Goal: Information Seeking & Learning: Compare options

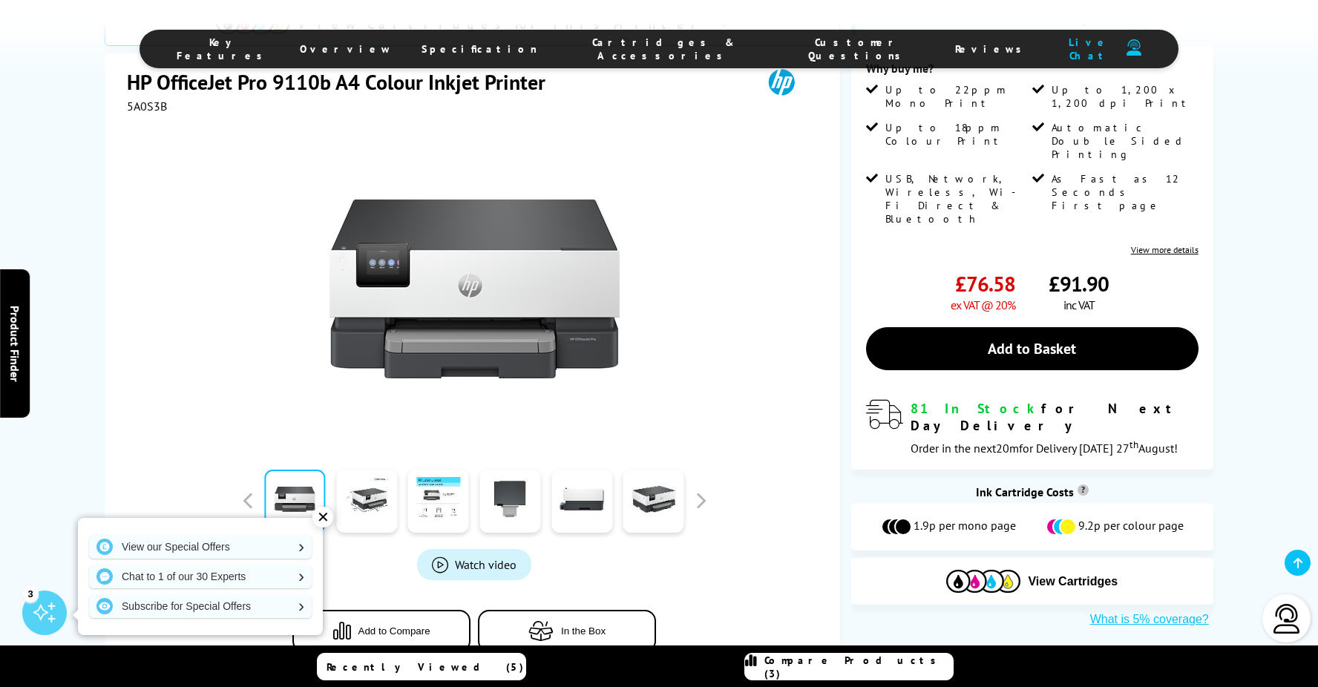
scroll to position [297, 0]
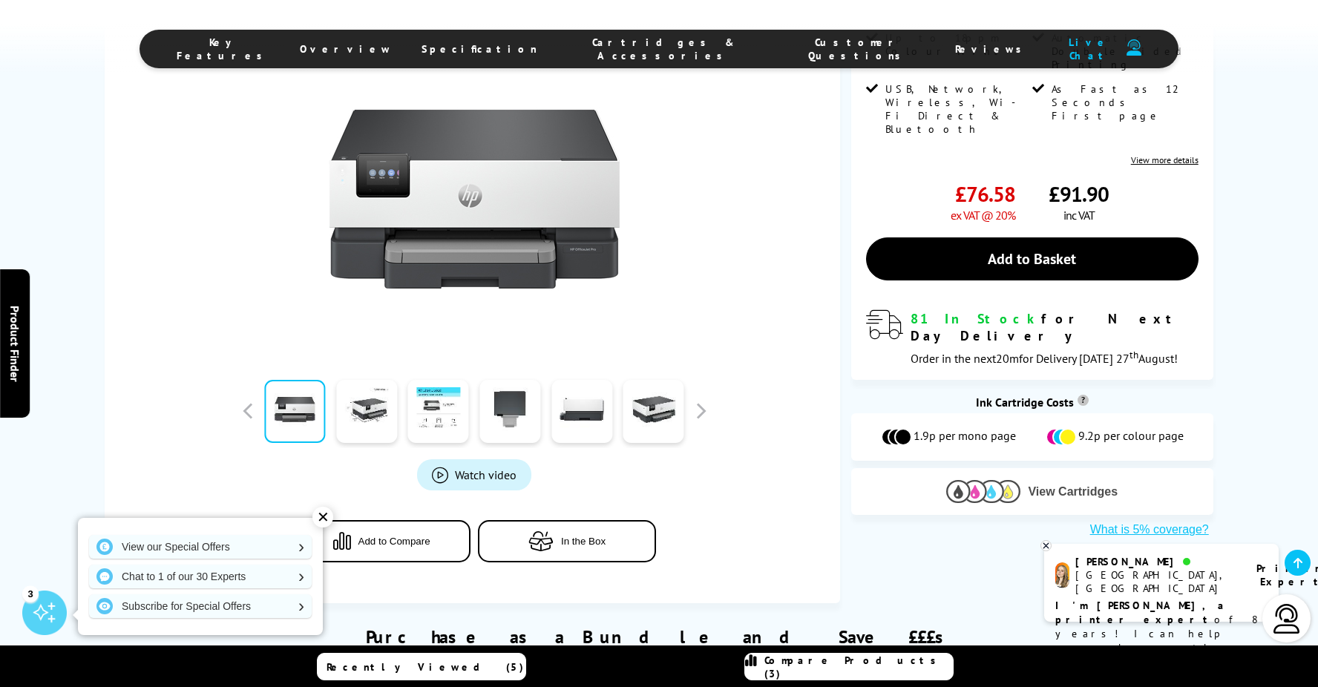
click at [1035, 485] on span "View Cartridges" at bounding box center [1073, 491] width 90 height 13
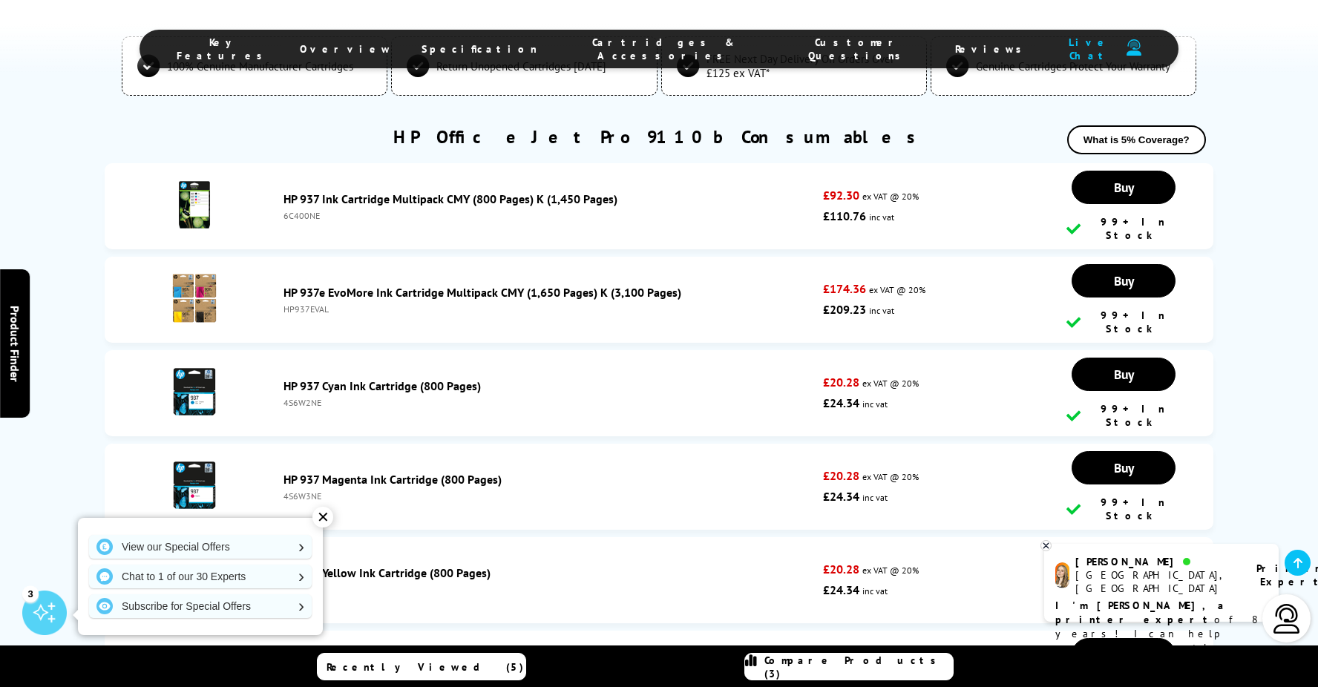
scroll to position [3320, 0]
drag, startPoint x: 277, startPoint y: 197, endPoint x: 465, endPoint y: 191, distance: 187.8
click at [465, 192] on div "HP 937 Ink Cartridge Multipack CMY (800 Pages) K (1,450 Pages) 6C400NE" at bounding box center [549, 207] width 547 height 30
drag, startPoint x: 465, startPoint y: 191, endPoint x: 453, endPoint y: 193, distance: 12.0
drag, startPoint x: 453, startPoint y: 193, endPoint x: 280, endPoint y: 196, distance: 173.6
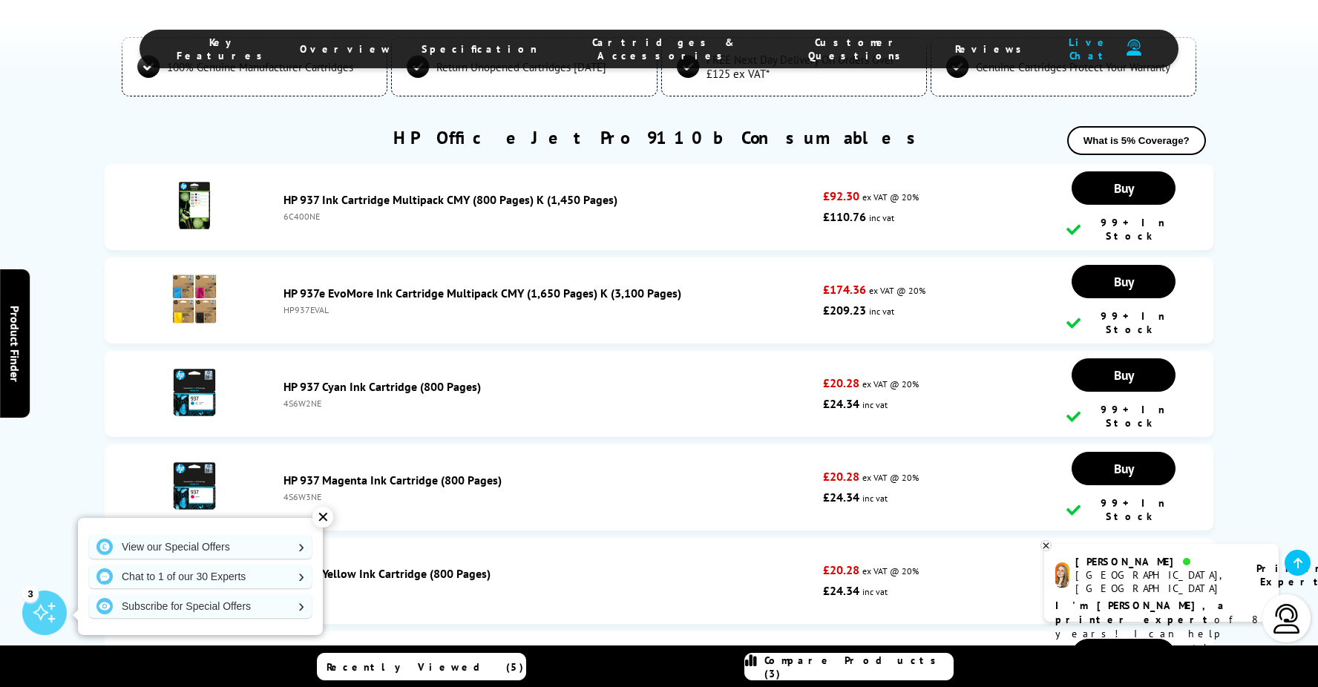
click at [277, 196] on div "HP 937 Ink Cartridge Multipack CMY (800 Pages) K (1,450 Pages) 6C400NE" at bounding box center [549, 207] width 547 height 30
click at [283, 197] on div "HP 937 Ink Cartridge Multipack CMY (800 Pages) K (1,450 Pages) 6C400NE" at bounding box center [549, 207] width 547 height 30
drag, startPoint x: 276, startPoint y: 188, endPoint x: 620, endPoint y: 183, distance: 344.3
click at [619, 183] on li "HP 937 Ink Cartridge Multipack CMY (800 Pages) K (1,450 Pages) 6C400NE £92.30 e…" at bounding box center [659, 207] width 1108 height 86
drag, startPoint x: 620, startPoint y: 183, endPoint x: 594, endPoint y: 192, distance: 27.7
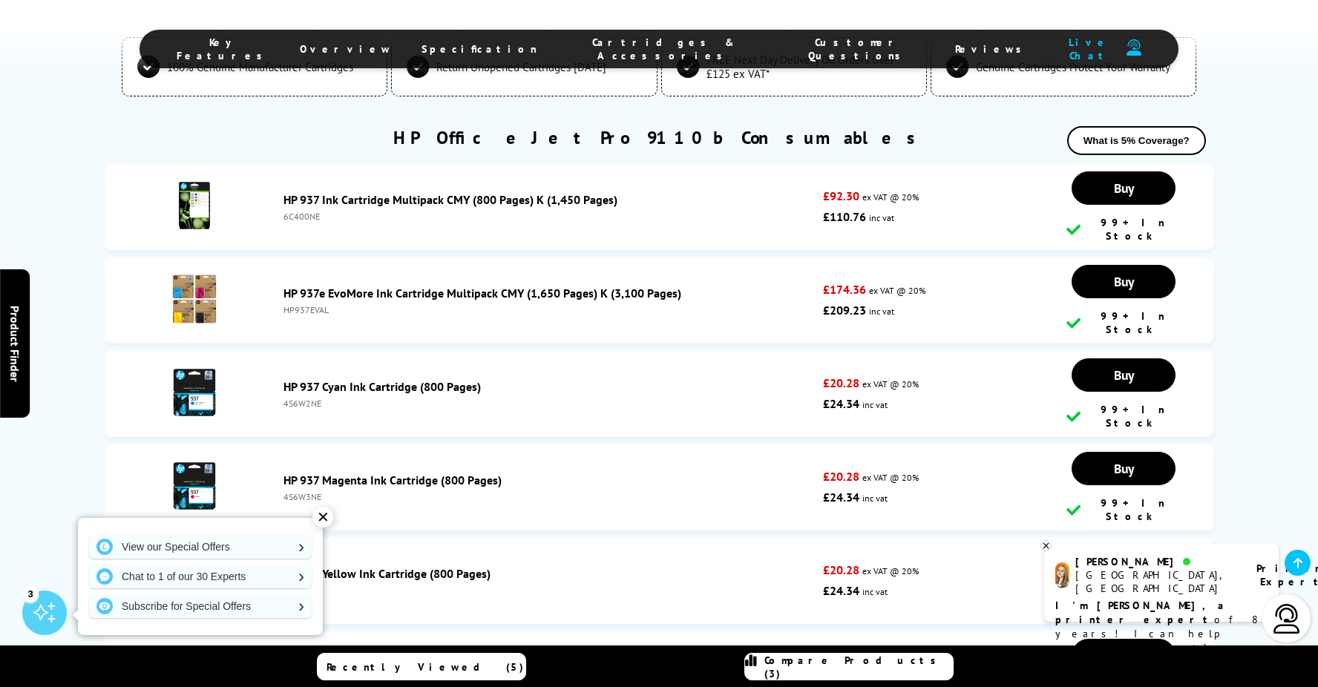
copy link "HP 937 Ink Cartridge Multipack CMY (800 Pages) K (1,450 Pages)"
click at [496, 137] on div "HP OfficeJet Pro 9110b Consumables What is 5% Coverage?" at bounding box center [659, 145] width 1108 height 38
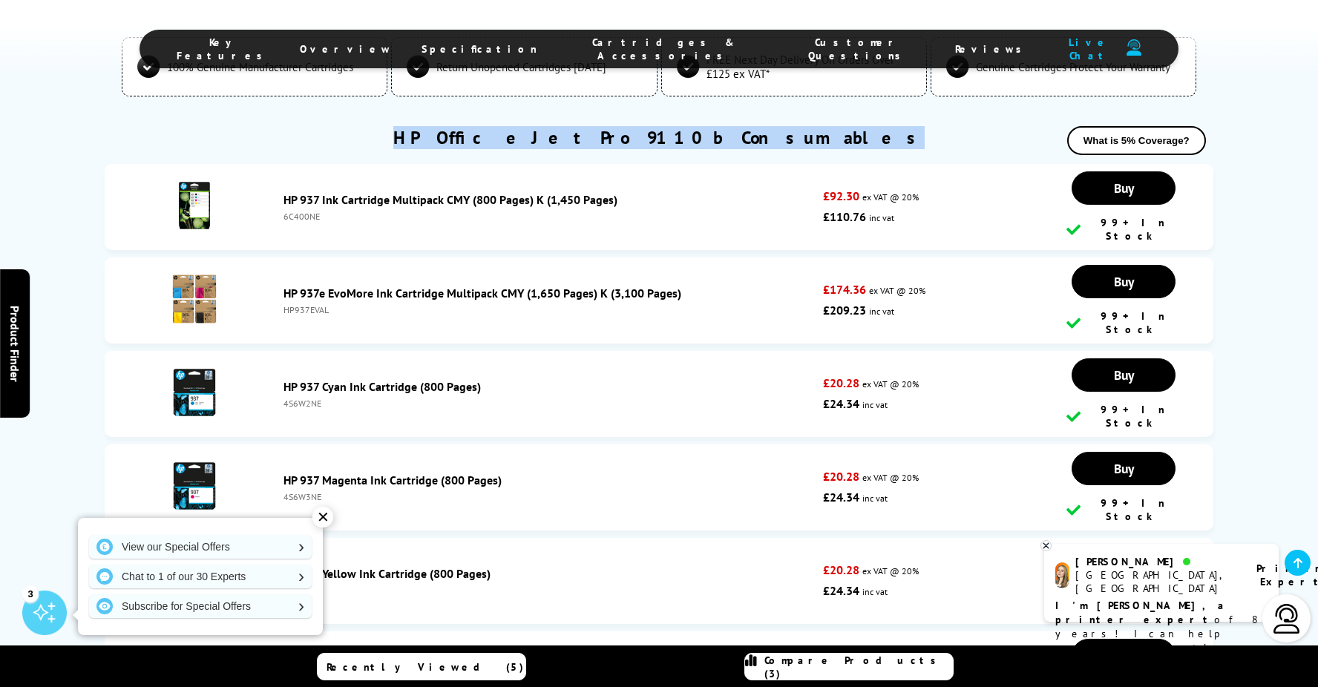
drag, startPoint x: 788, startPoint y: 139, endPoint x: 486, endPoint y: 134, distance: 302.0
click at [487, 134] on div "HP OfficeJet Pro 9110b Consumables What is 5% Coverage?" at bounding box center [659, 145] width 1108 height 38
drag, startPoint x: 486, startPoint y: 134, endPoint x: 542, endPoint y: 133, distance: 56.4
copy link "HP OfficeJet Pro 9110b Consumables"
drag, startPoint x: 277, startPoint y: 214, endPoint x: 319, endPoint y: 213, distance: 41.6
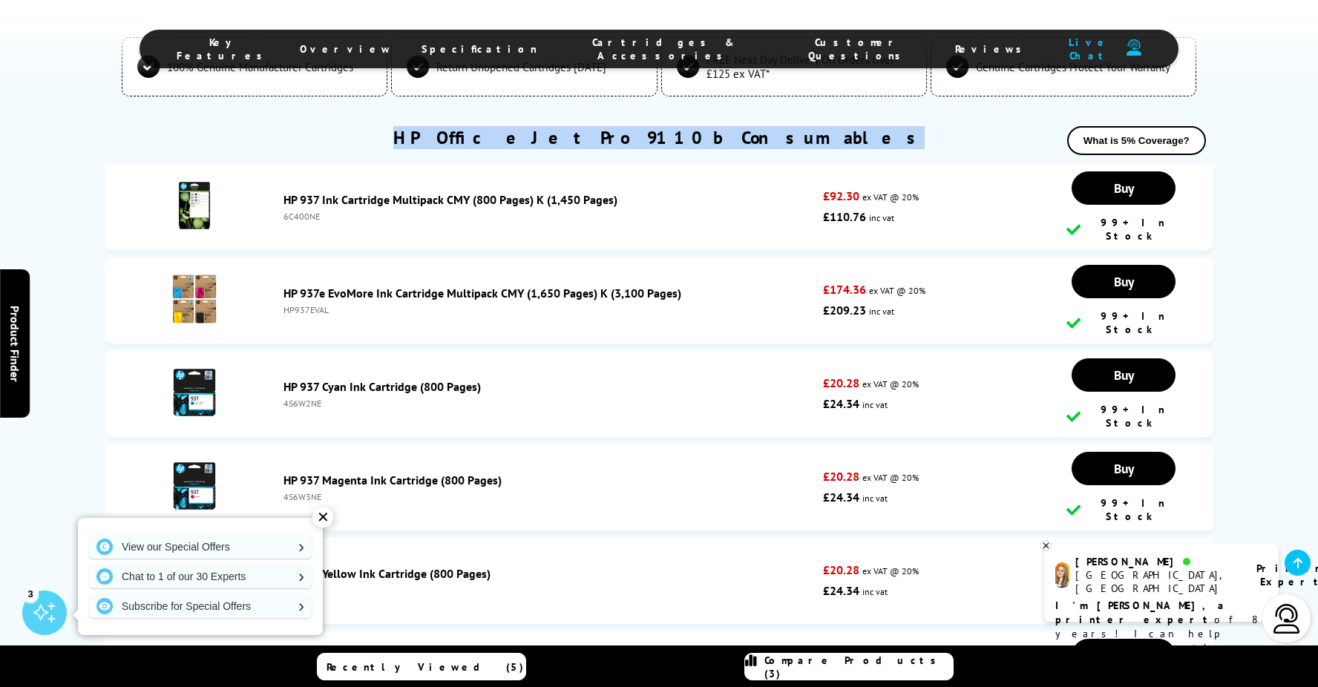
click at [319, 213] on div "HP 937 Ink Cartridge Multipack CMY (800 Pages) K (1,450 Pages) 6C400NE" at bounding box center [549, 207] width 547 height 30
drag, startPoint x: 319, startPoint y: 213, endPoint x: 310, endPoint y: 213, distance: 8.9
copy div "6C400NE"
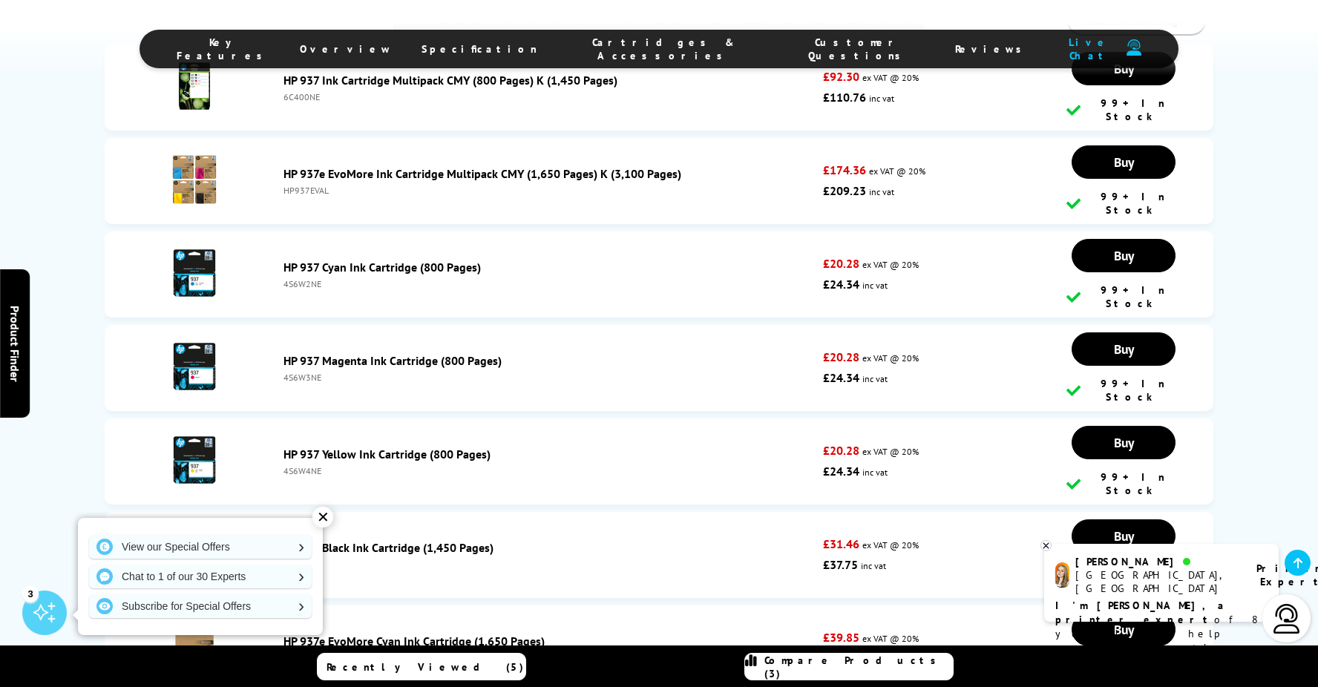
scroll to position [3468, 0]
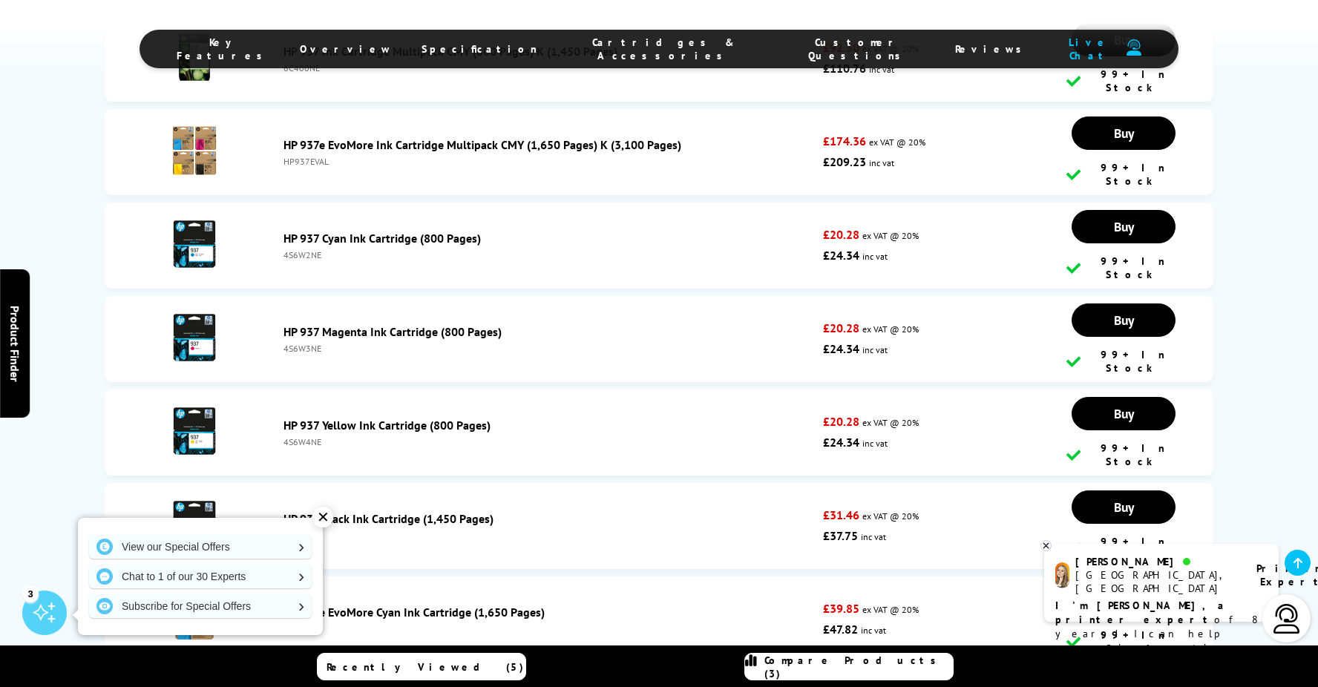
drag, startPoint x: 279, startPoint y: 448, endPoint x: 511, endPoint y: 450, distance: 232.2
click at [511, 511] on div "HP 937 Black Ink Cartridge (1,450 Pages) 4S6W5NE" at bounding box center [549, 526] width 547 height 30
drag, startPoint x: 511, startPoint y: 450, endPoint x: 471, endPoint y: 448, distance: 40.1
copy link "HP 937 Black Ink Cartridge (1,450 Pages)"
drag, startPoint x: 283, startPoint y: 471, endPoint x: 326, endPoint y: 469, distance: 43.1
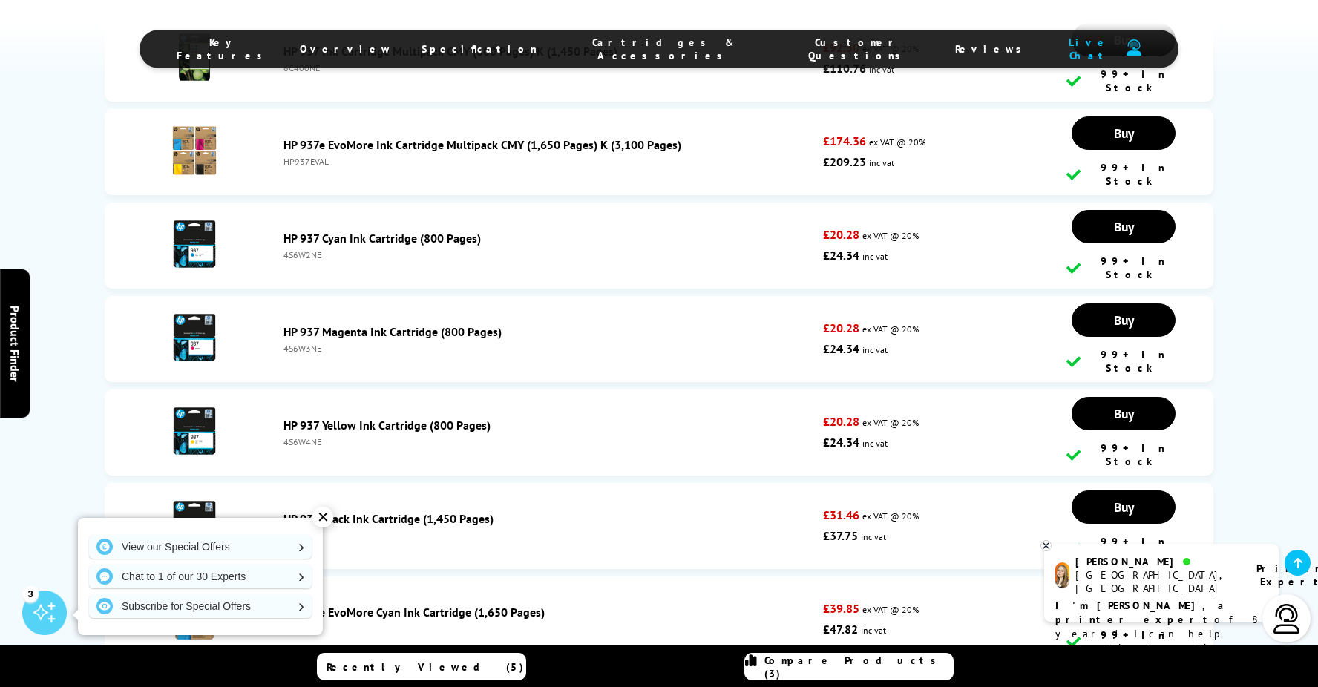
click at [326, 511] on div "HP 937 Black Ink Cartridge (1,450 Pages) 4S6W5NE" at bounding box center [549, 526] width 547 height 30
drag, startPoint x: 326, startPoint y: 469, endPoint x: 303, endPoint y: 470, distance: 22.3
copy div "4S6W5NE"
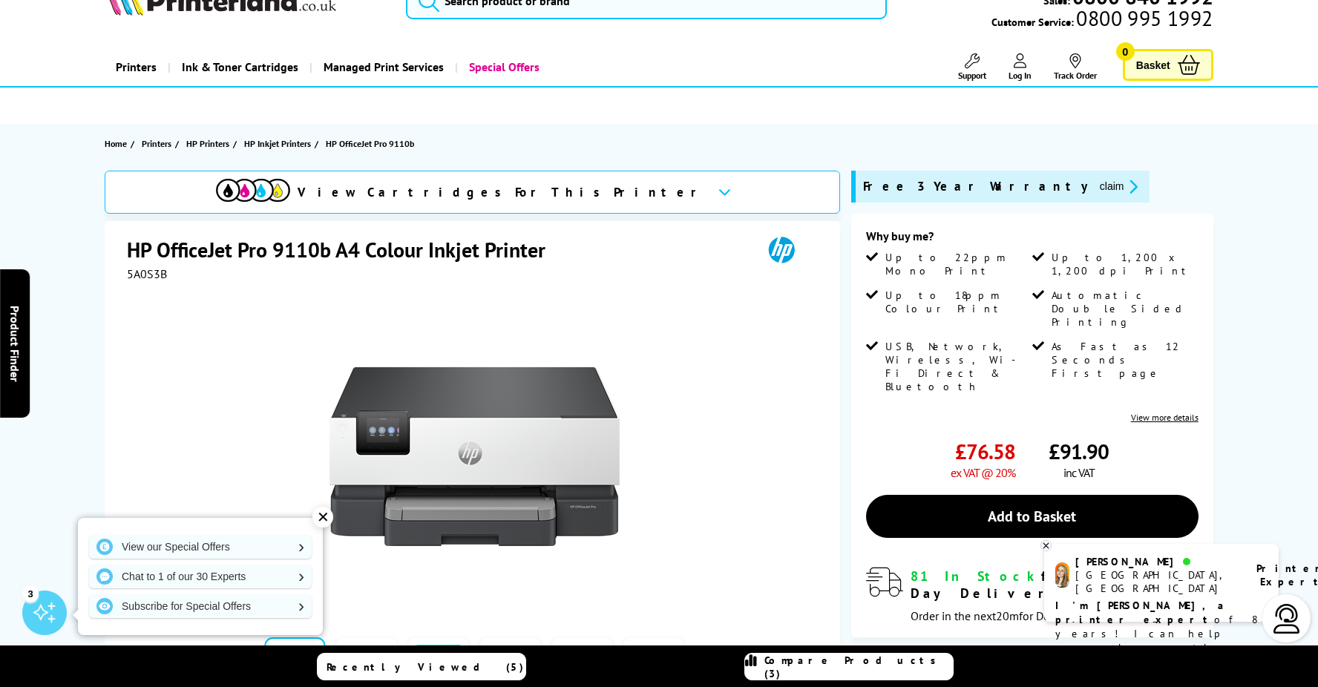
scroll to position [0, 0]
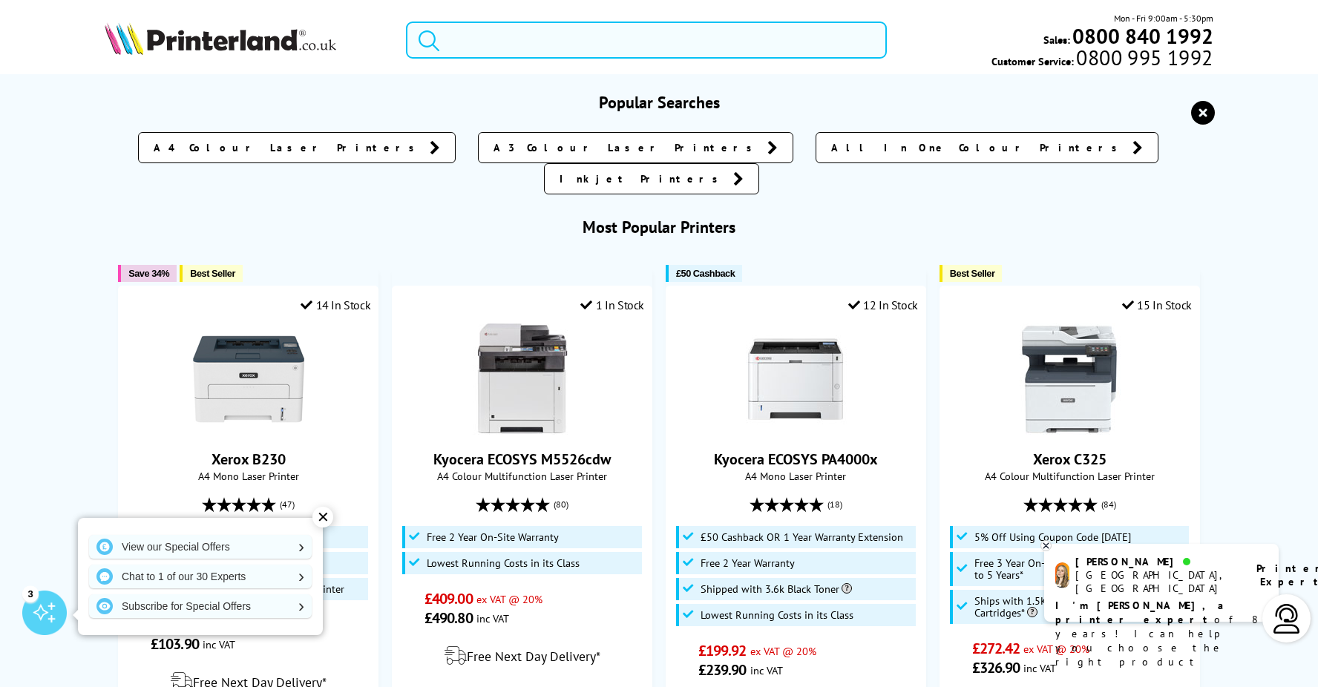
paste input "HP 4202dn"
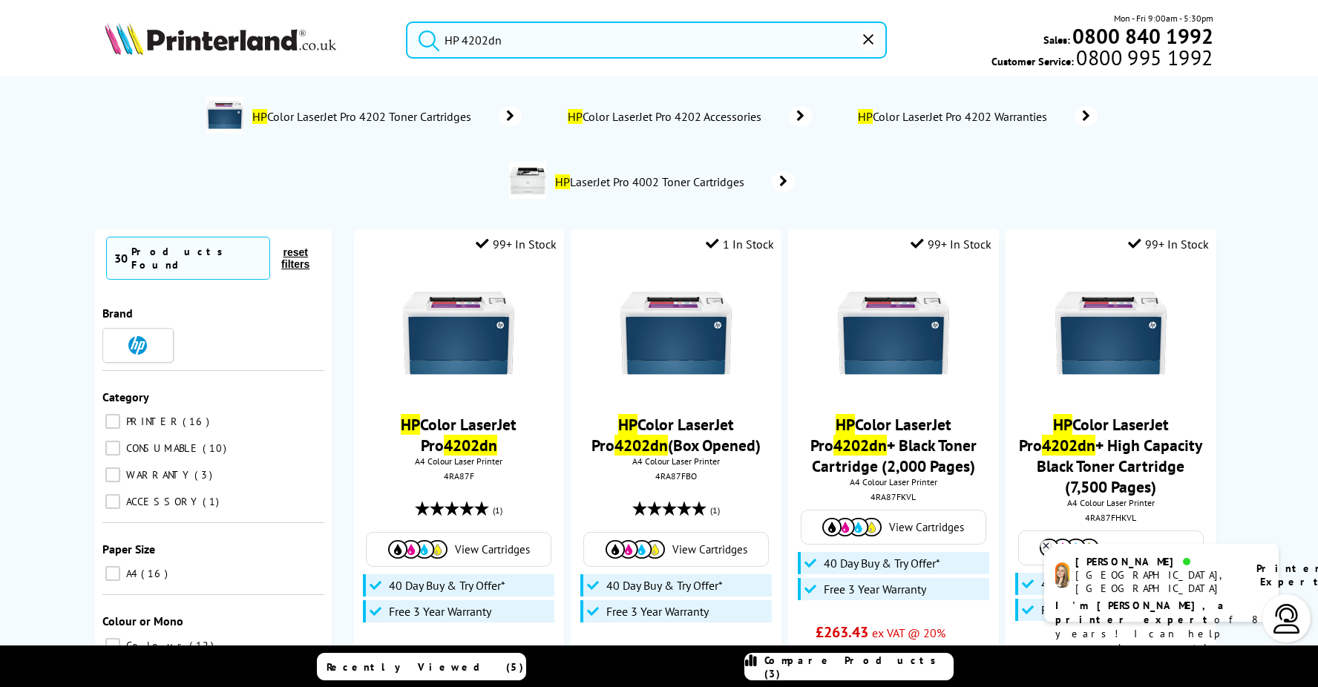
type input "HP 4202dn"
click at [407, 22] on button "submit" at bounding box center [425, 38] width 37 height 33
click at [464, 548] on span "View Cartridges" at bounding box center [492, 550] width 75 height 14
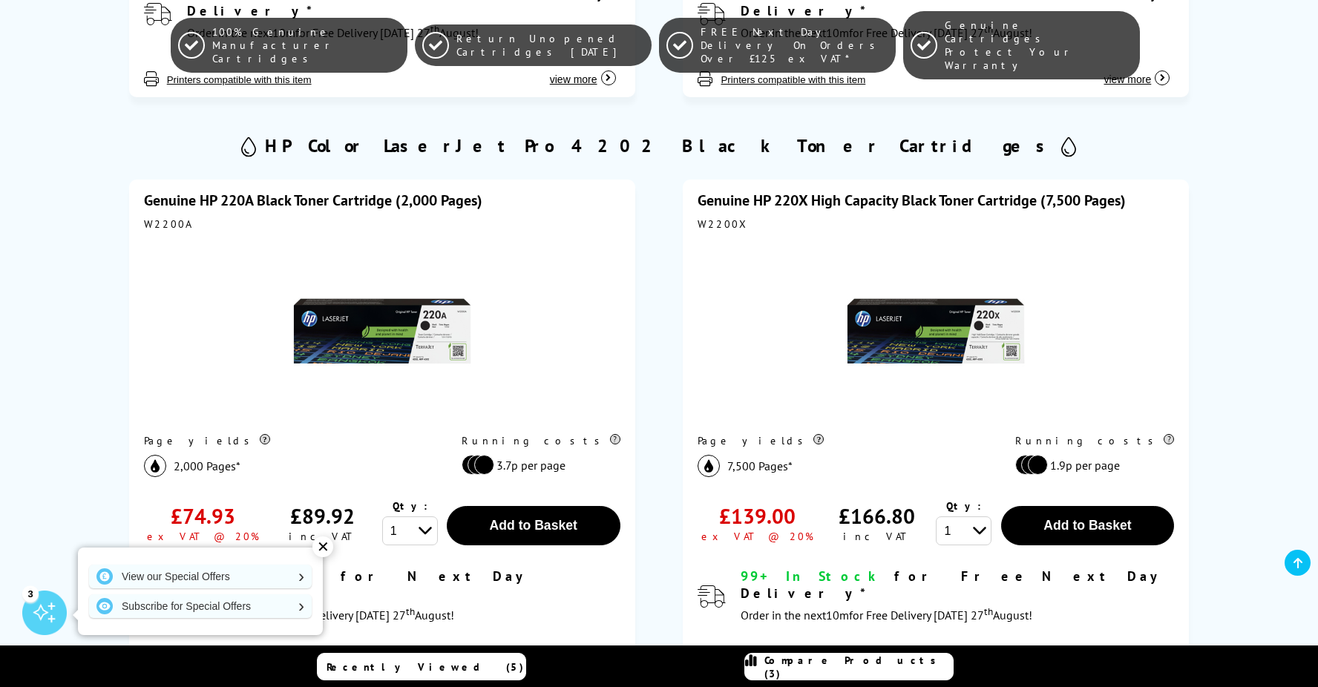
scroll to position [890, 0]
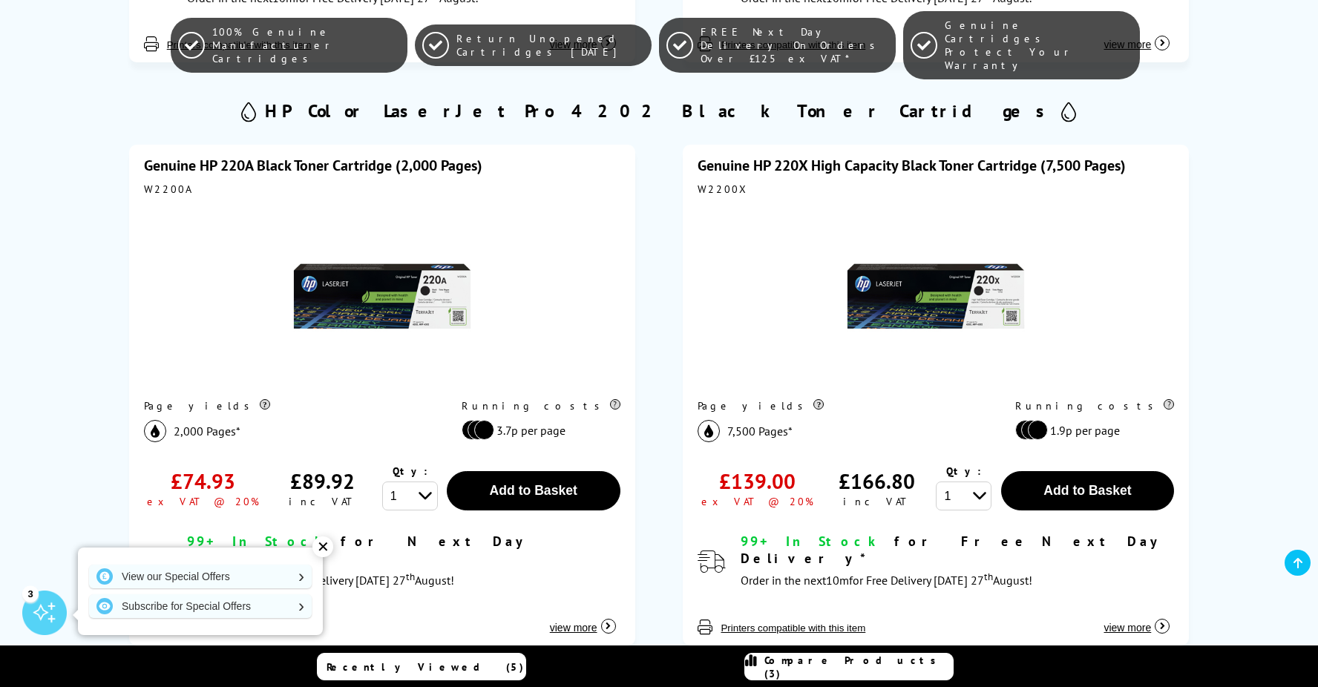
click at [1137, 156] on div "Genuine HP 220X High Capacity Black Toner Cartridge (7,500 Pages)" at bounding box center [935, 165] width 476 height 19
drag, startPoint x: 1137, startPoint y: 146, endPoint x: 763, endPoint y: 153, distance: 374.7
click at [763, 156] on div "Genuine HP 220X High Capacity Black Toner Cartridge (7,500 Pages)" at bounding box center [935, 165] width 476 height 19
copy div "HP 220X High Capacity Black Toner Cartridge (7,500 Pages)"
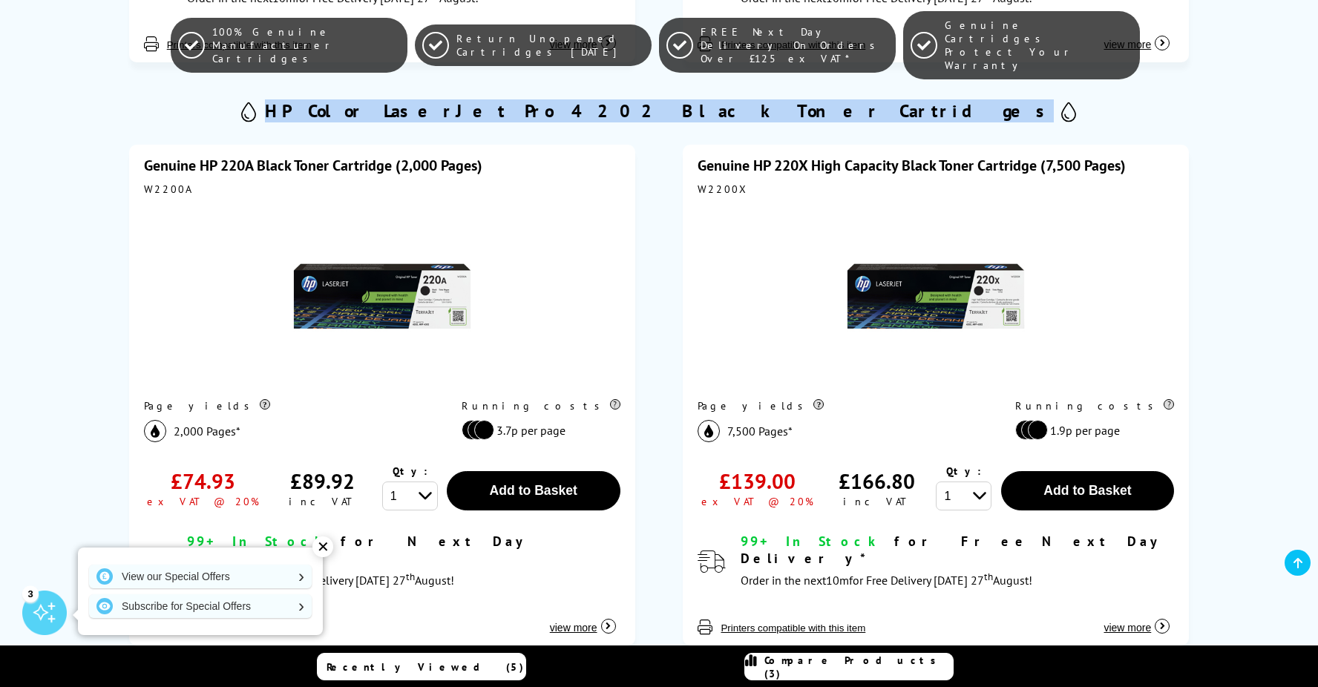
drag, startPoint x: 469, startPoint y: 97, endPoint x: 850, endPoint y: 92, distance: 381.4
click at [850, 96] on div "HP Color LaserJet Pro 4202 Black Toner Cartridges" at bounding box center [659, 111] width 1108 height 30
drag, startPoint x: 850, startPoint y: 92, endPoint x: 836, endPoint y: 94, distance: 14.3
copy h2 "HP Color LaserJet Pro 4202 Black Toner Cartridges"
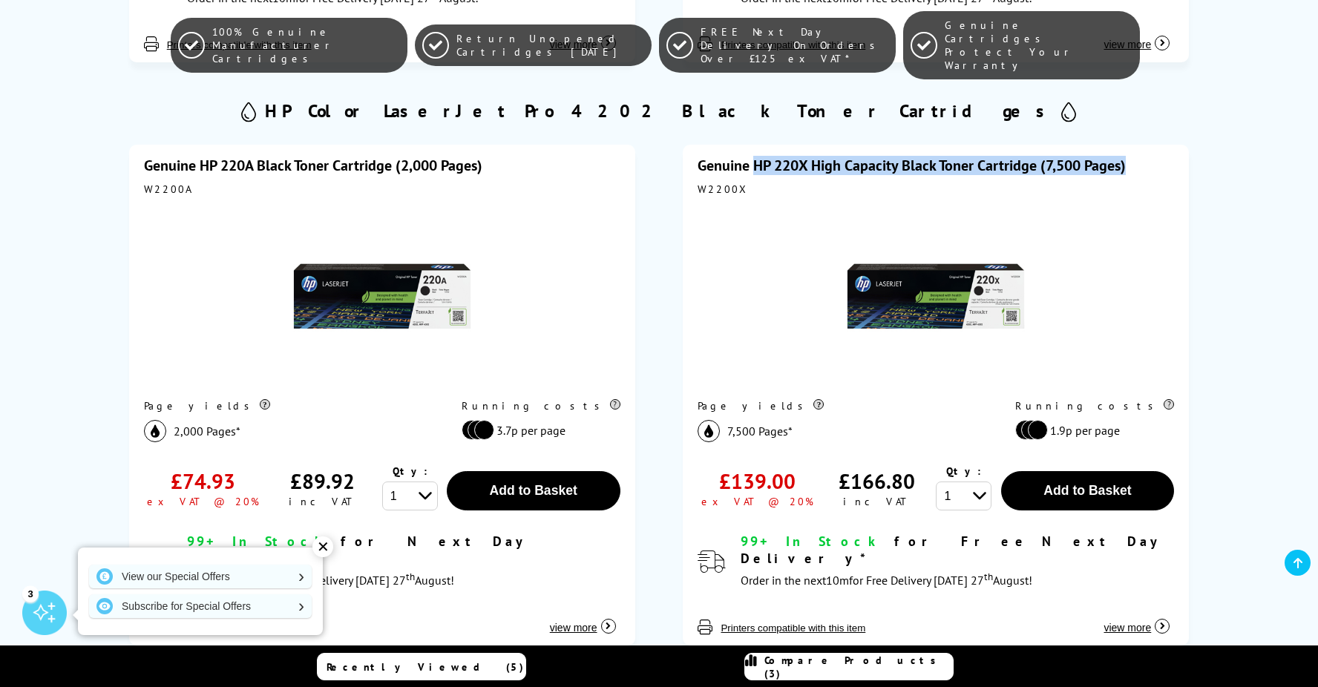
drag, startPoint x: 1160, startPoint y: 151, endPoint x: 755, endPoint y: 150, distance: 405.1
click at [755, 156] on div "Genuine HP 220X High Capacity Black Toner Cartridge (7,500 Pages)" at bounding box center [935, 165] width 476 height 19
drag, startPoint x: 755, startPoint y: 150, endPoint x: 766, endPoint y: 148, distance: 10.6
copy link "HP 220X High Capacity Black Toner Cartridge (7,500 Pages)"
drag, startPoint x: 695, startPoint y: 171, endPoint x: 748, endPoint y: 170, distance: 52.7
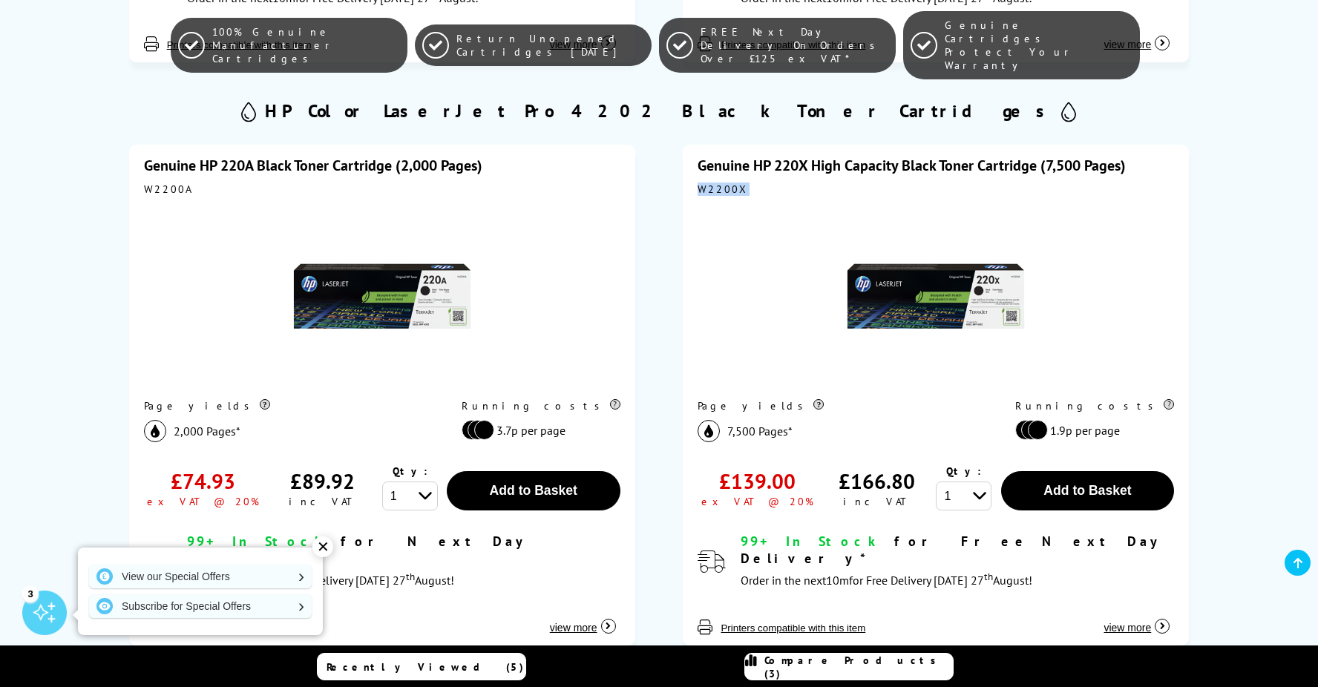
click at [748, 170] on div "Genuine HP 220X High Capacity Black Toner Cartridge (7,500 Pages) W2200X Page y…" at bounding box center [936, 395] width 506 height 501
drag, startPoint x: 748, startPoint y: 170, endPoint x: 720, endPoint y: 170, distance: 27.5
copy div "W2200X"
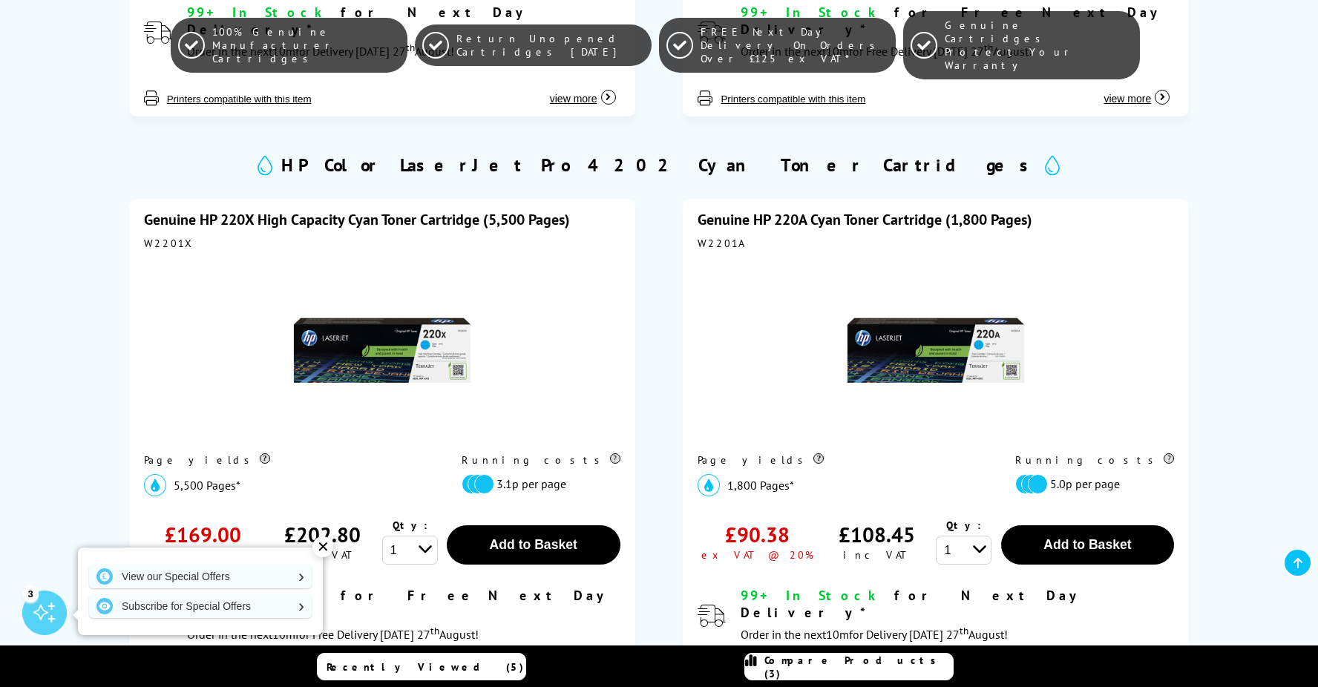
scroll to position [1410, 0]
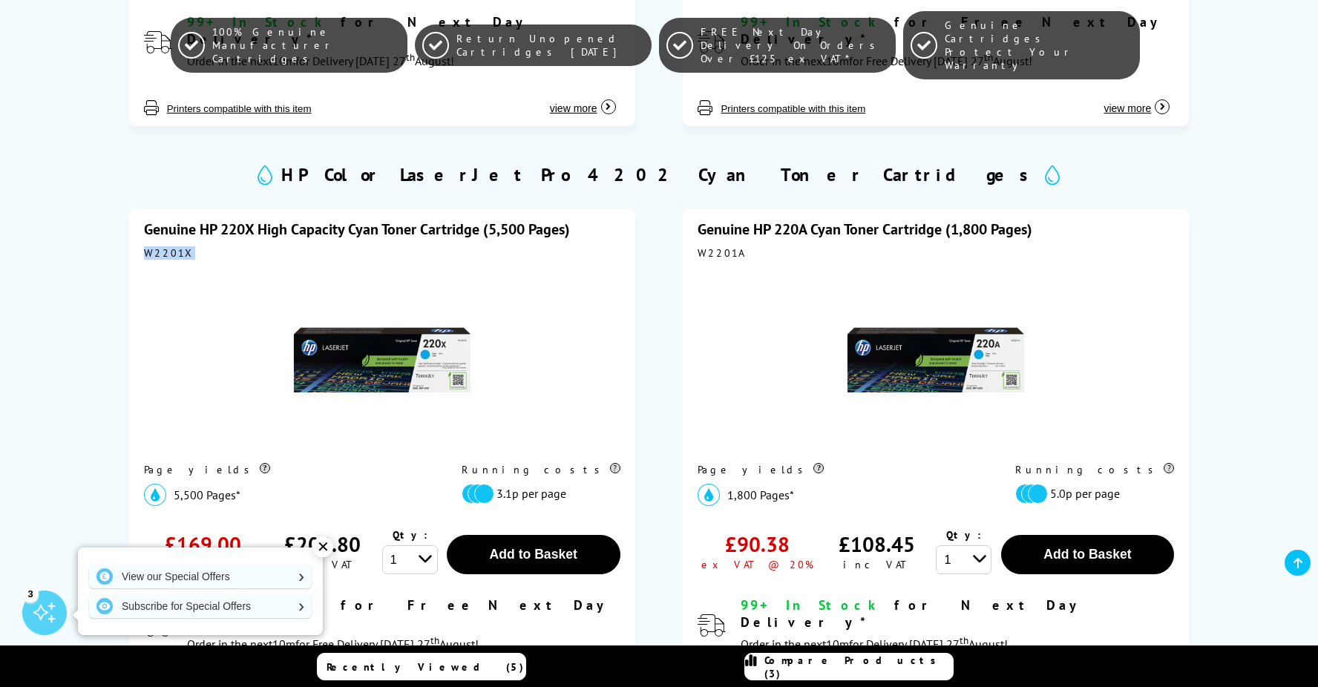
drag, startPoint x: 142, startPoint y: 220, endPoint x: 191, endPoint y: 222, distance: 49.0
click at [191, 222] on div "Genuine HP 220X High Capacity Cyan Toner Cartridge (5,500 Pages) W2201X Page yi…" at bounding box center [382, 458] width 506 height 501
drag, startPoint x: 191, startPoint y: 222, endPoint x: 165, endPoint y: 217, distance: 26.3
copy div "W2201X"
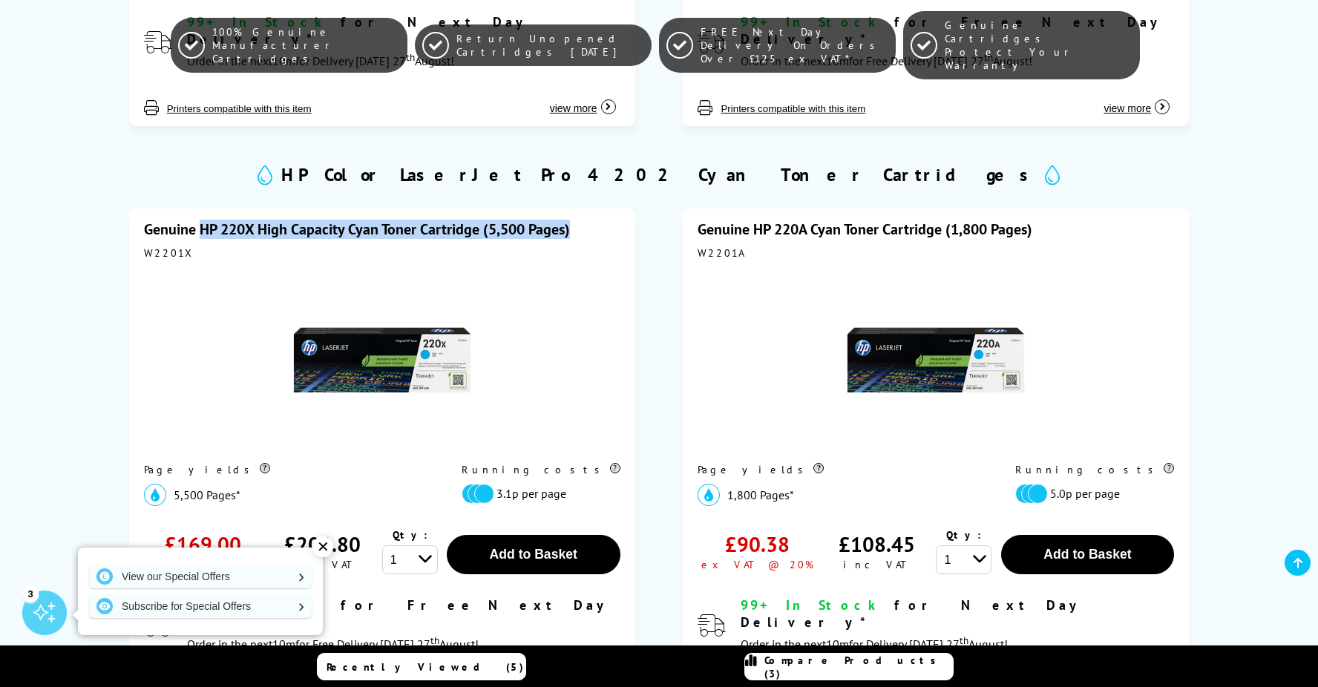
drag, startPoint x: 574, startPoint y: 195, endPoint x: 201, endPoint y: 192, distance: 373.2
click at [201, 220] on div "Genuine HP 220X High Capacity Cyan Toner Cartridge (5,500 Pages)" at bounding box center [382, 229] width 476 height 19
copy link "HP 220X High Capacity Cyan Toner Cartridge (5,500 Pages)"
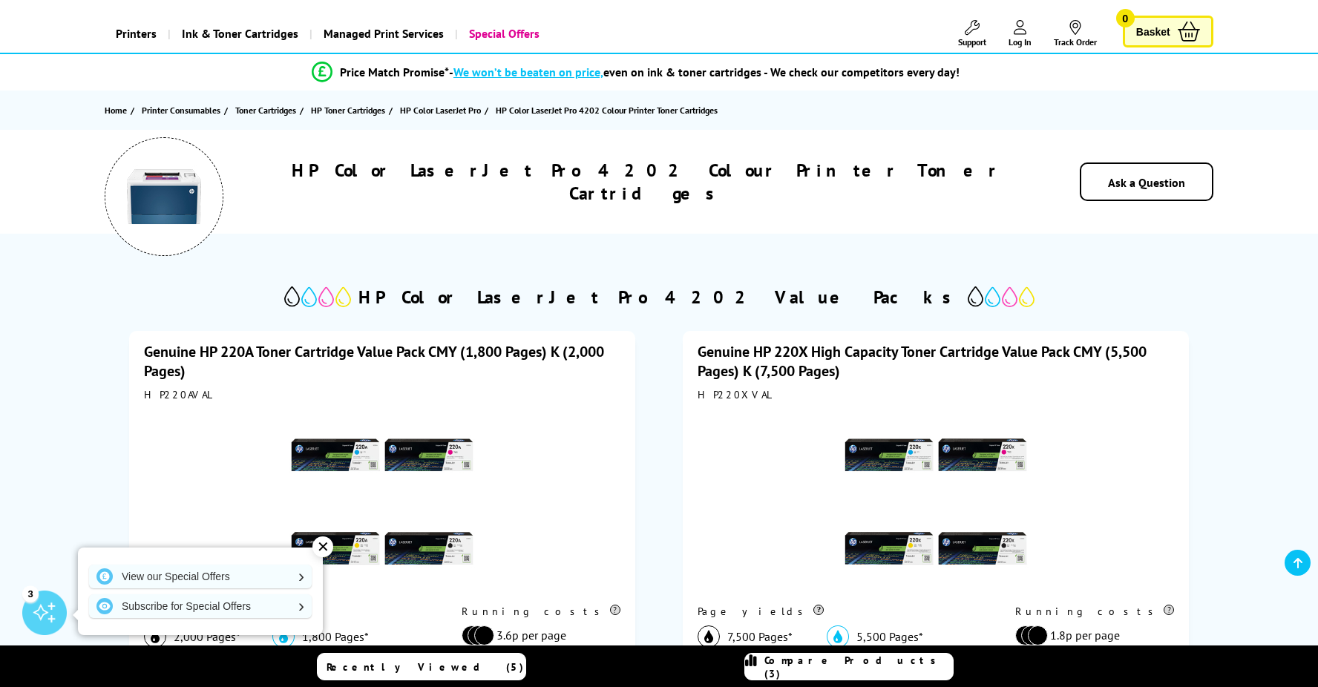
scroll to position [0, 0]
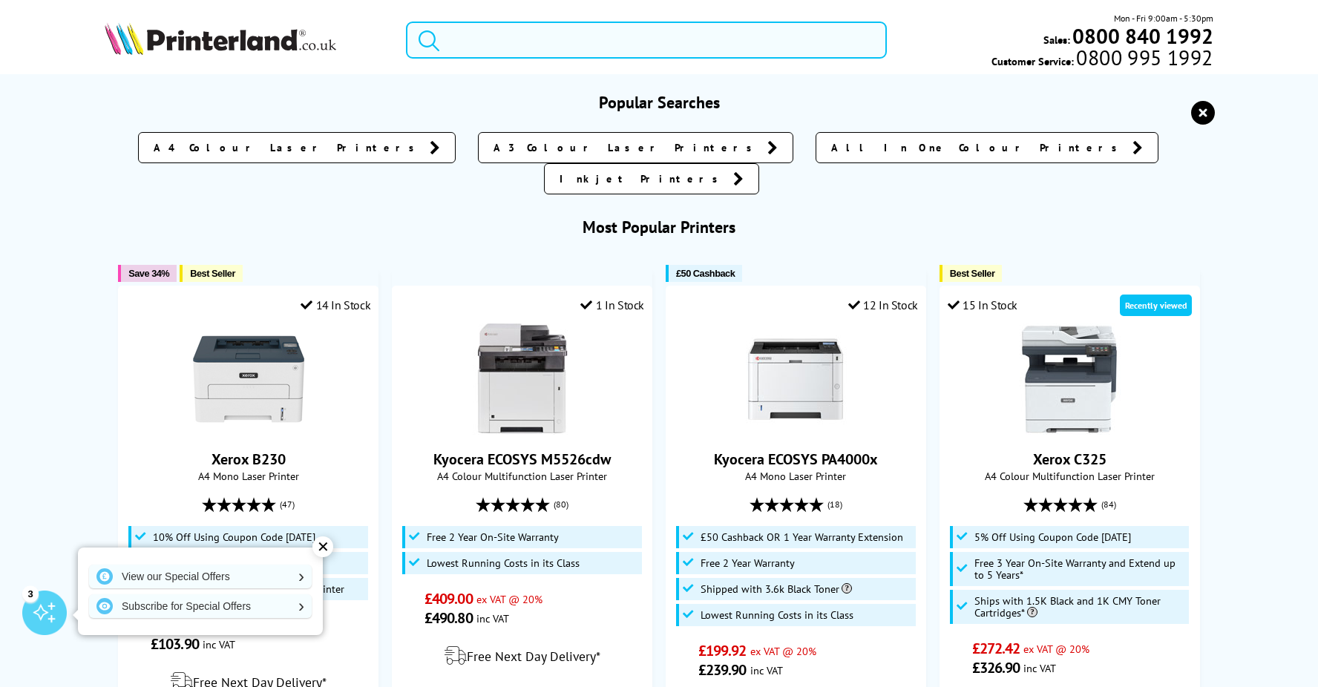
paste input "Xerox C230"
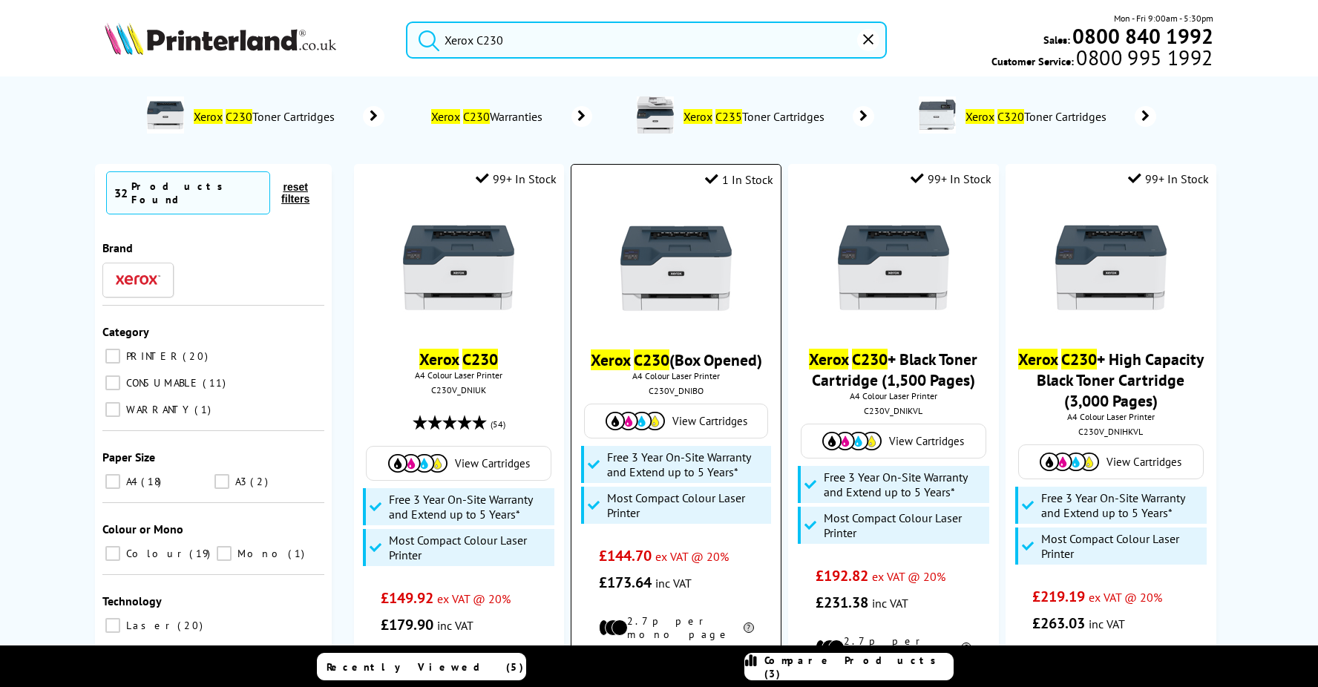
type input "Xerox C230"
click at [407, 22] on button "submit" at bounding box center [425, 38] width 37 height 33
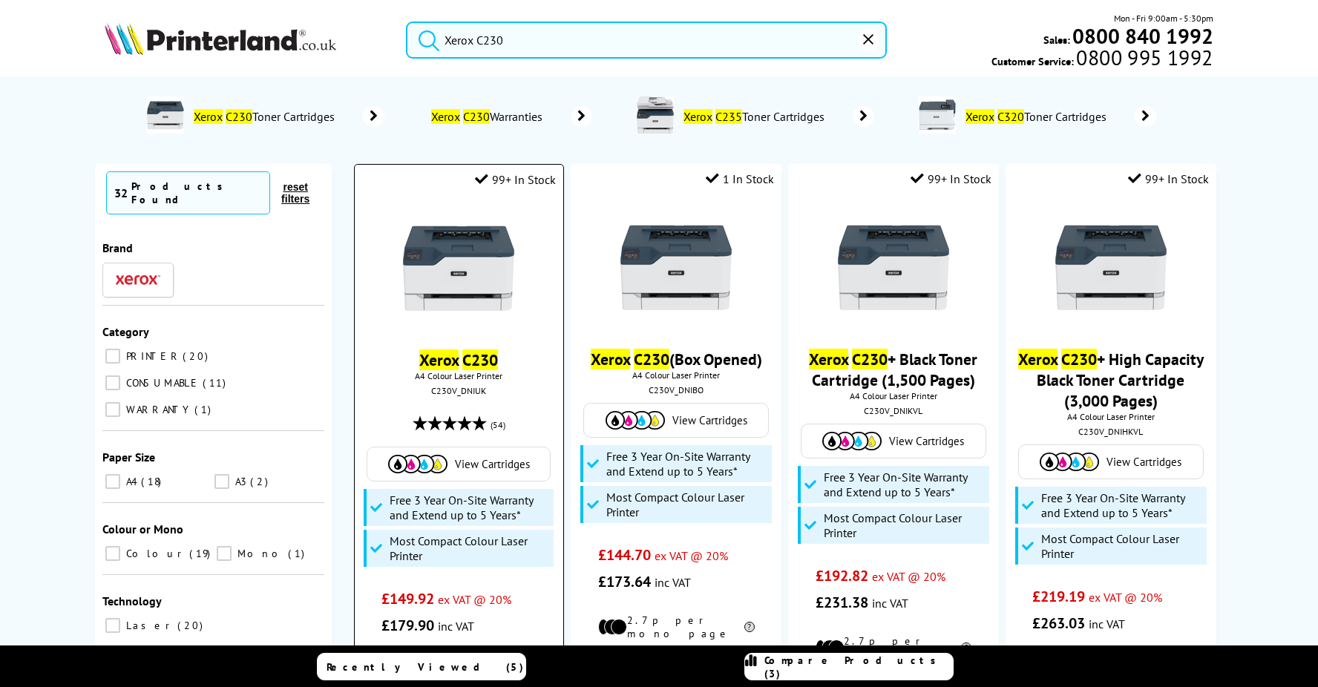
scroll to position [74, 0]
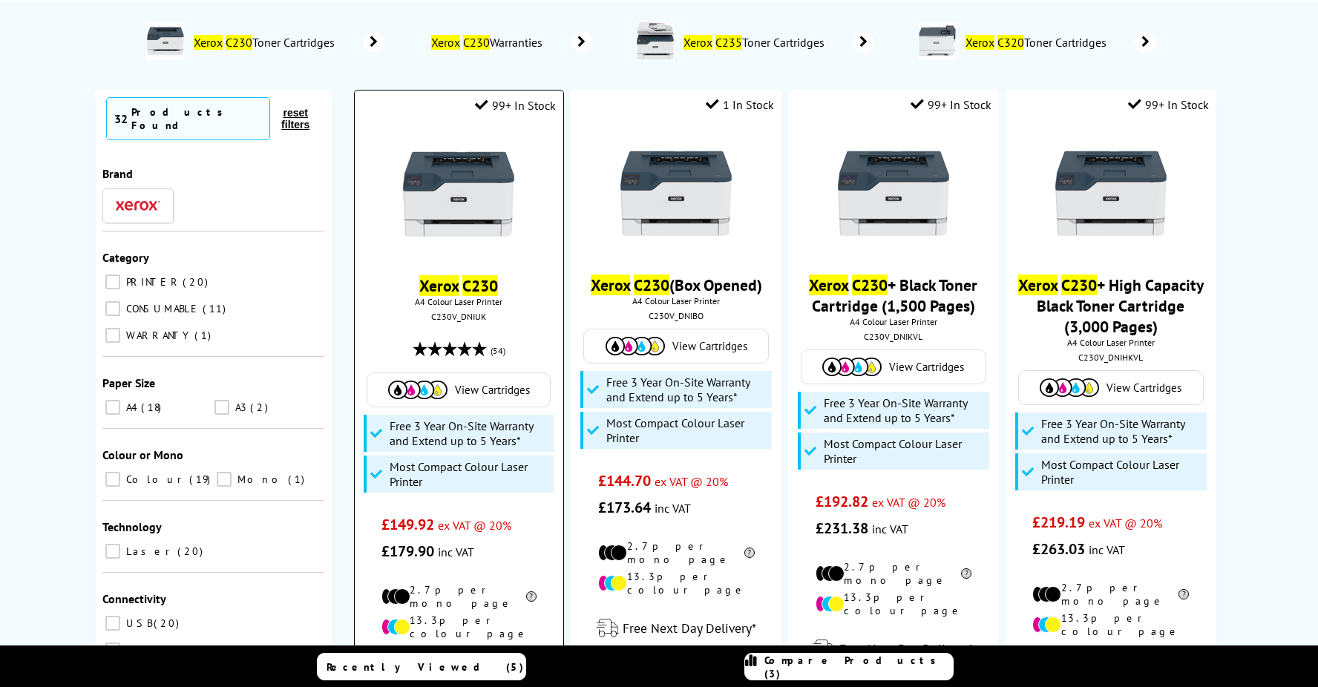
click at [485, 387] on span "View Cartridges" at bounding box center [492, 390] width 75 height 14
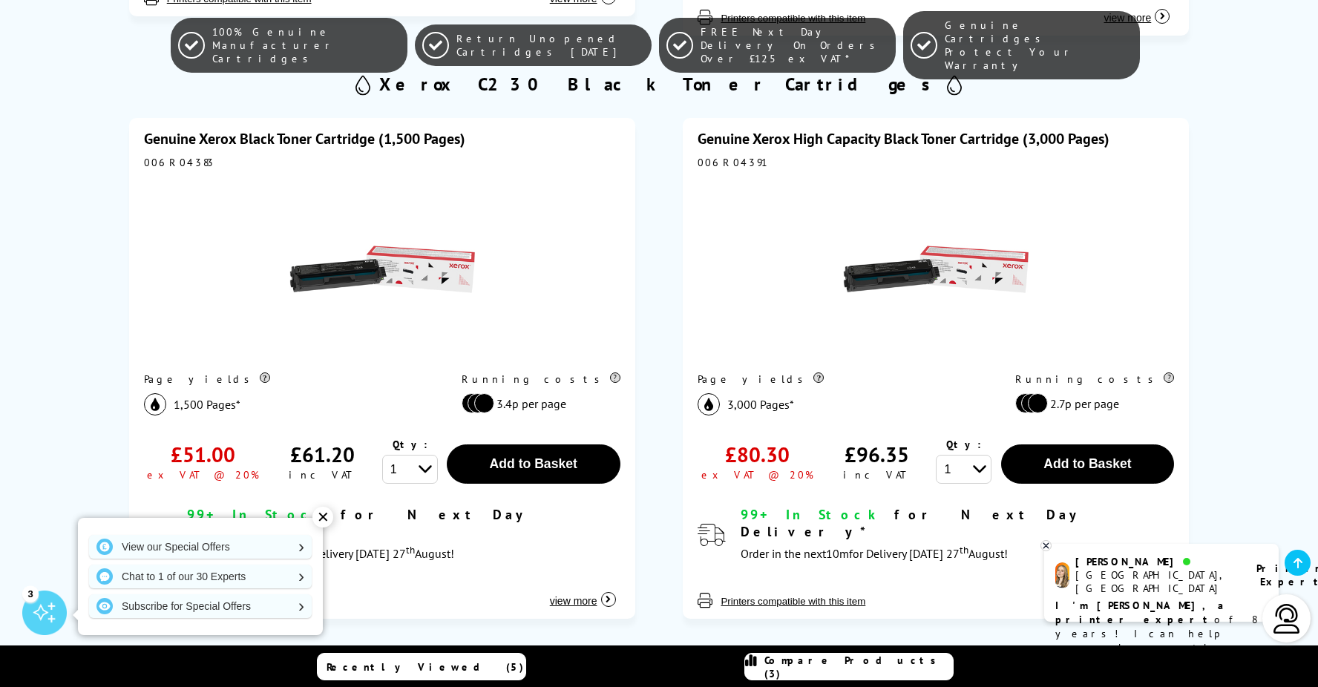
scroll to position [890, 0]
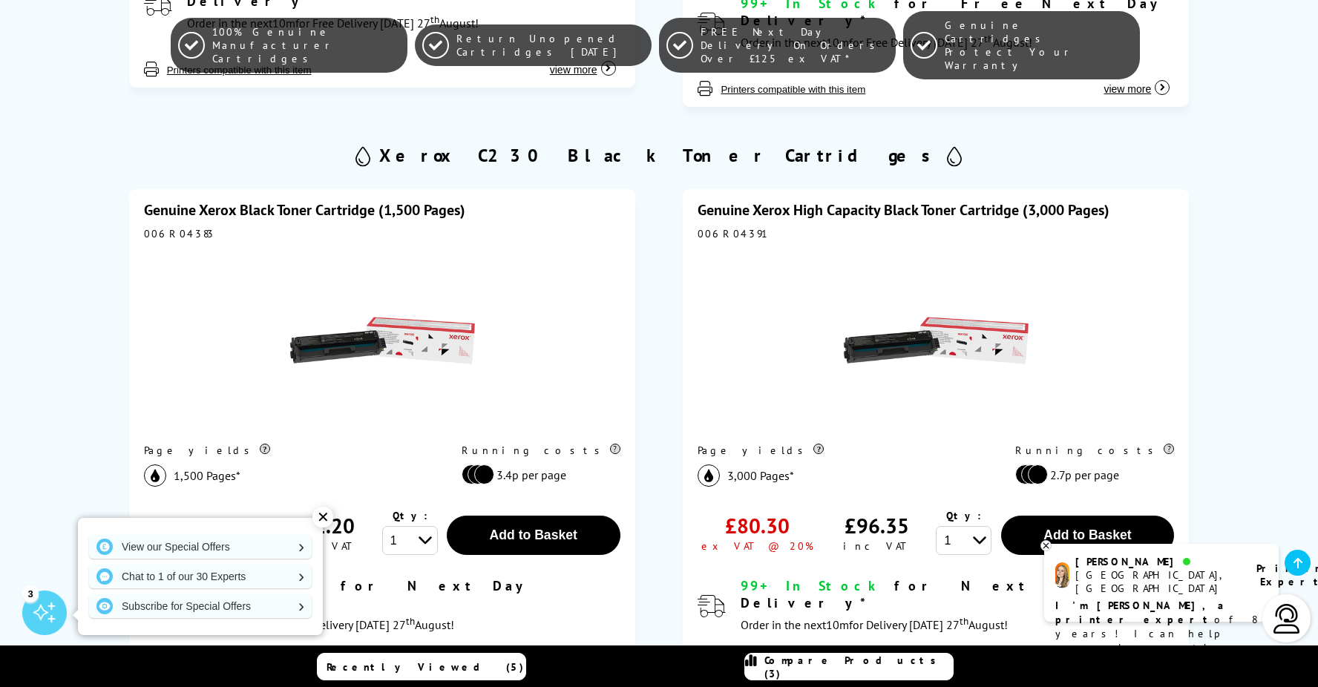
click at [824, 200] on link "Genuine Xerox High Capacity Black Toner Cartridge (3,000 Pages)" at bounding box center [903, 209] width 412 height 19
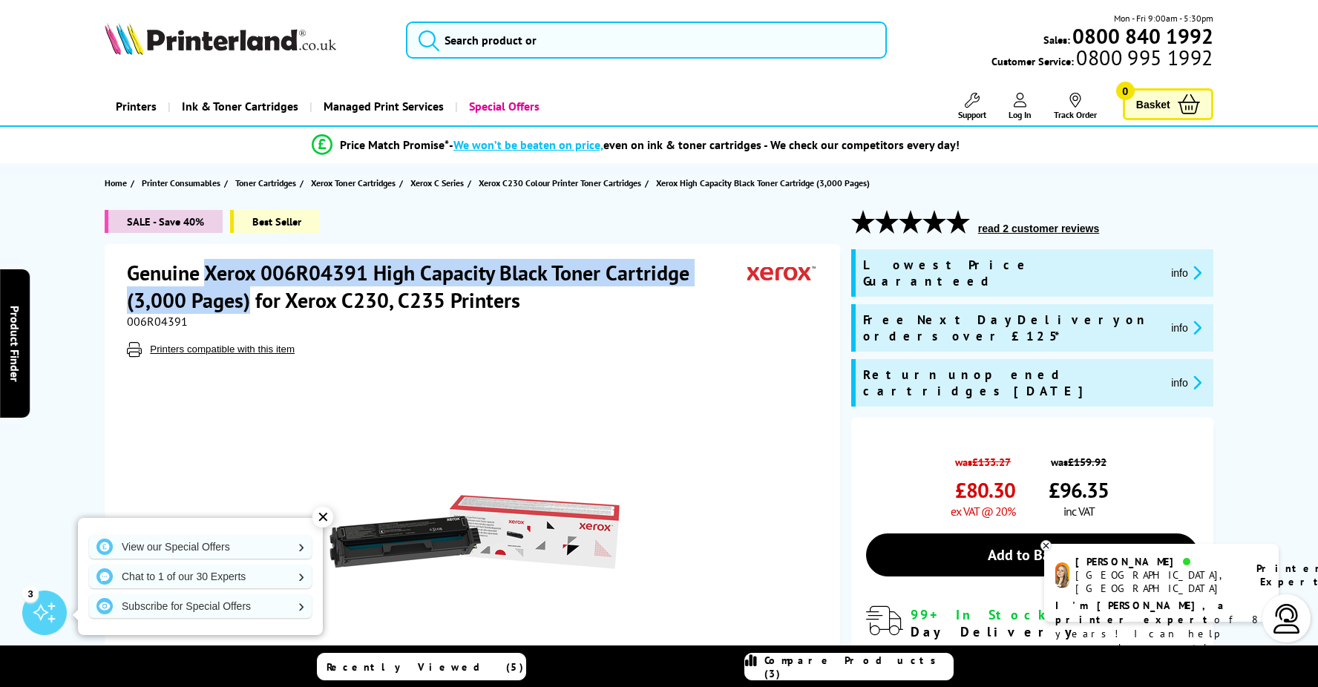
drag, startPoint x: 209, startPoint y: 271, endPoint x: 252, endPoint y: 302, distance: 53.1
click at [252, 302] on h1 "Genuine Xerox 006R04391 High Capacity Black Toner Cartridge (3,000 Pages) for X…" at bounding box center [437, 286] width 620 height 55
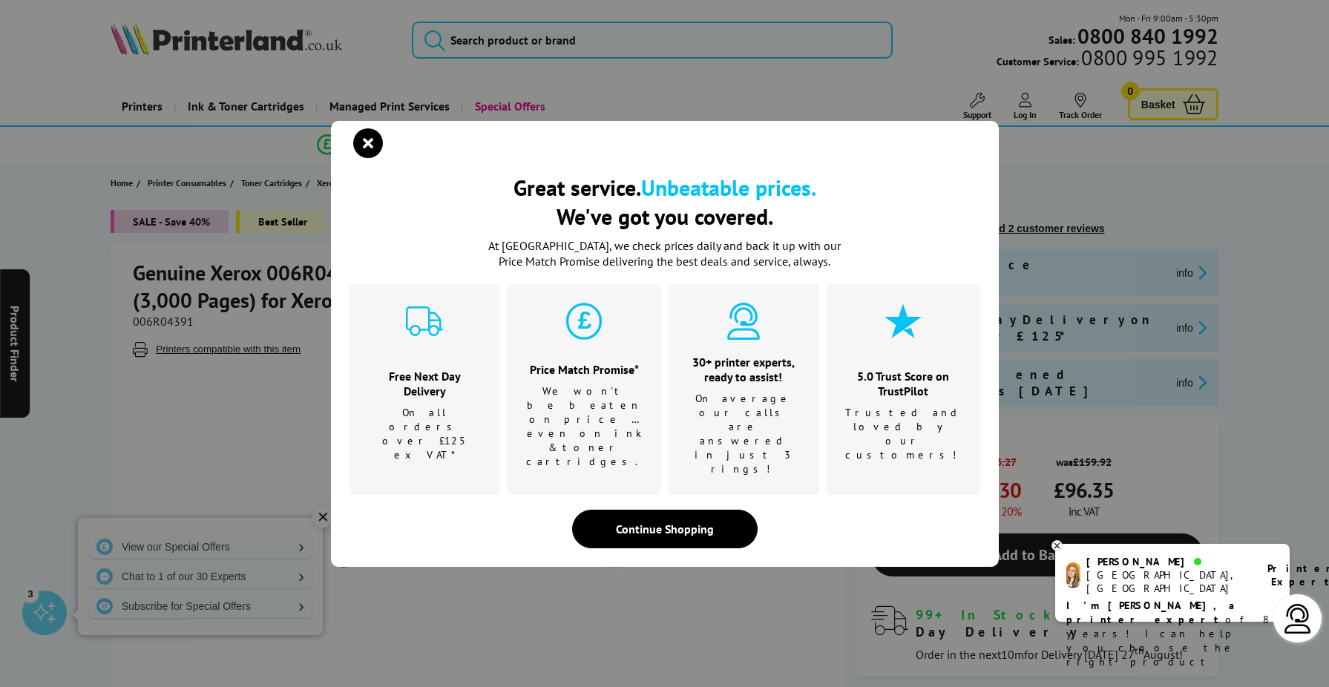
drag, startPoint x: 249, startPoint y: 302, endPoint x: 234, endPoint y: 303, distance: 15.6
drag, startPoint x: 234, startPoint y: 303, endPoint x: 172, endPoint y: 282, distance: 65.0
click at [171, 283] on div "Great service. Unbeatable prices. We've got you covered. Great service. Unbeata…" at bounding box center [664, 343] width 1329 height 687
click at [603, 510] on div "Continue Shopping" at bounding box center [664, 529] width 185 height 39
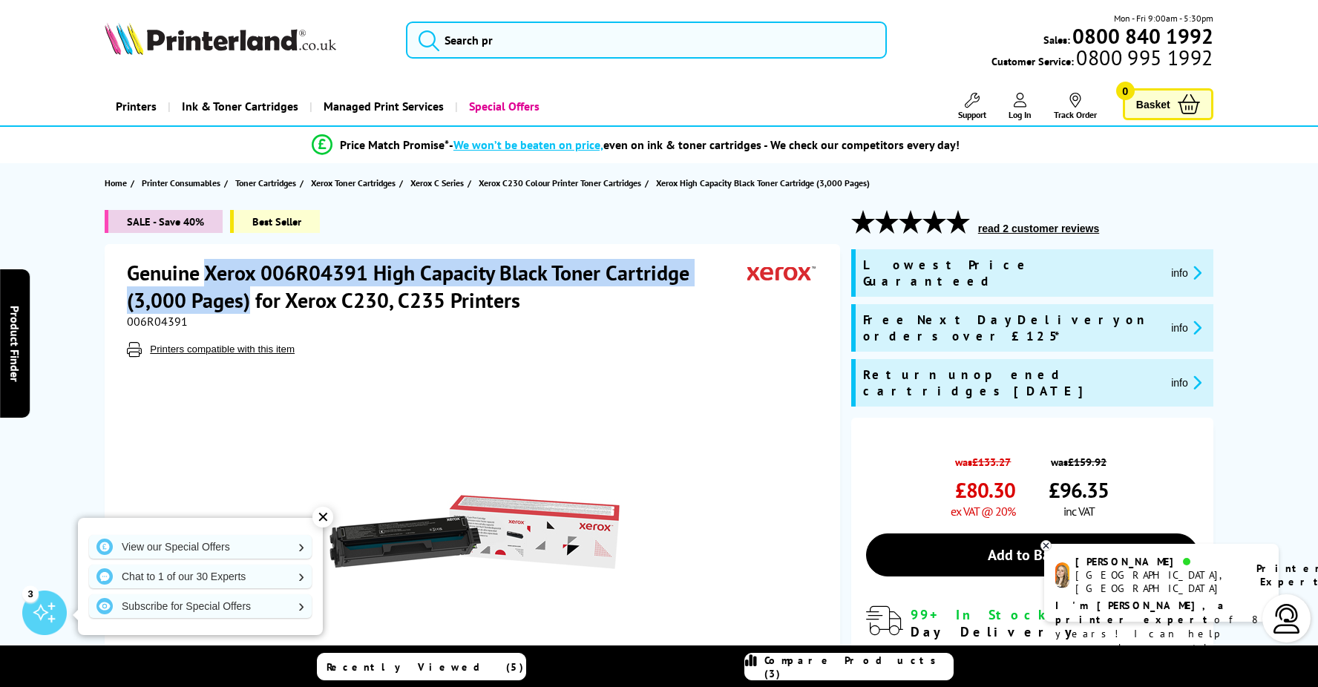
drag, startPoint x: 209, startPoint y: 275, endPoint x: 252, endPoint y: 300, distance: 49.2
click at [252, 300] on h1 "Genuine Xerox 006R04391 High Capacity Black Toner Cartridge (3,000 Pages) for X…" at bounding box center [437, 286] width 620 height 55
drag, startPoint x: 252, startPoint y: 300, endPoint x: 225, endPoint y: 299, distance: 26.7
copy h1 "Xerox 006R04391 High Capacity Black Toner Cartridge (3,000 Pages)"
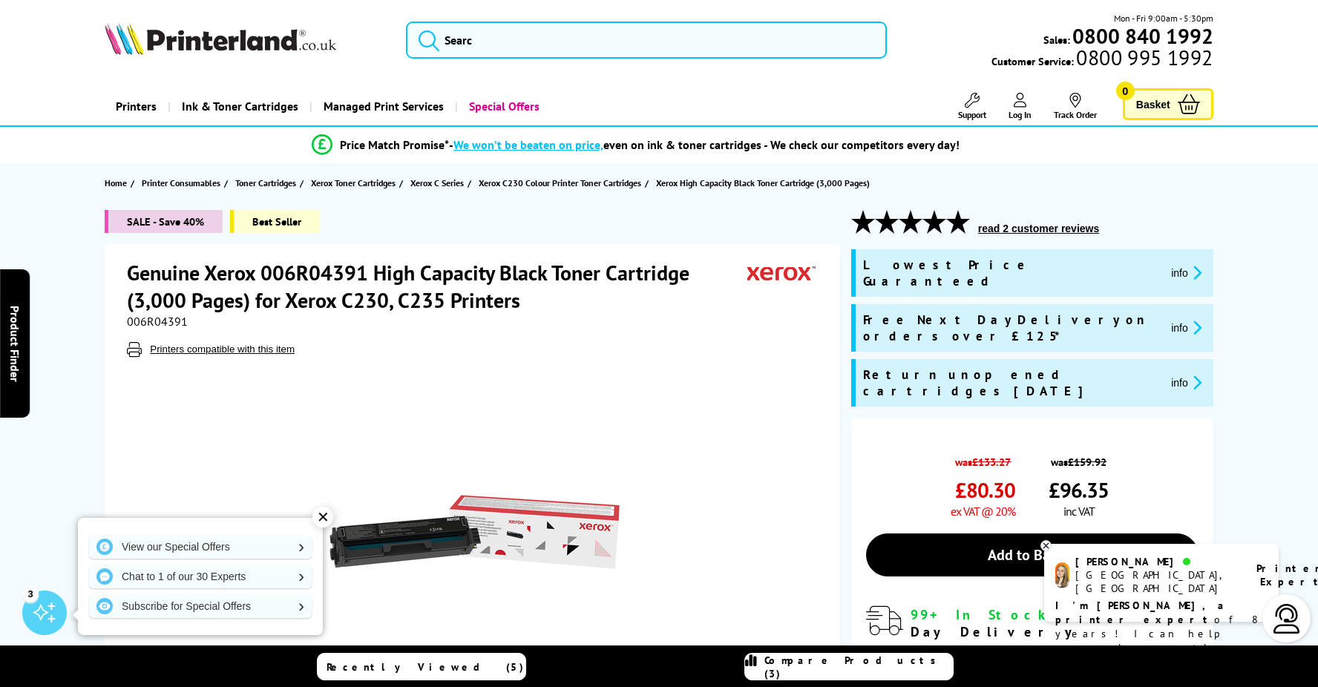
click at [943, 447] on div "was £133.27 £80.30 ex VAT @ 20%" at bounding box center [941, 482] width 150 height 71
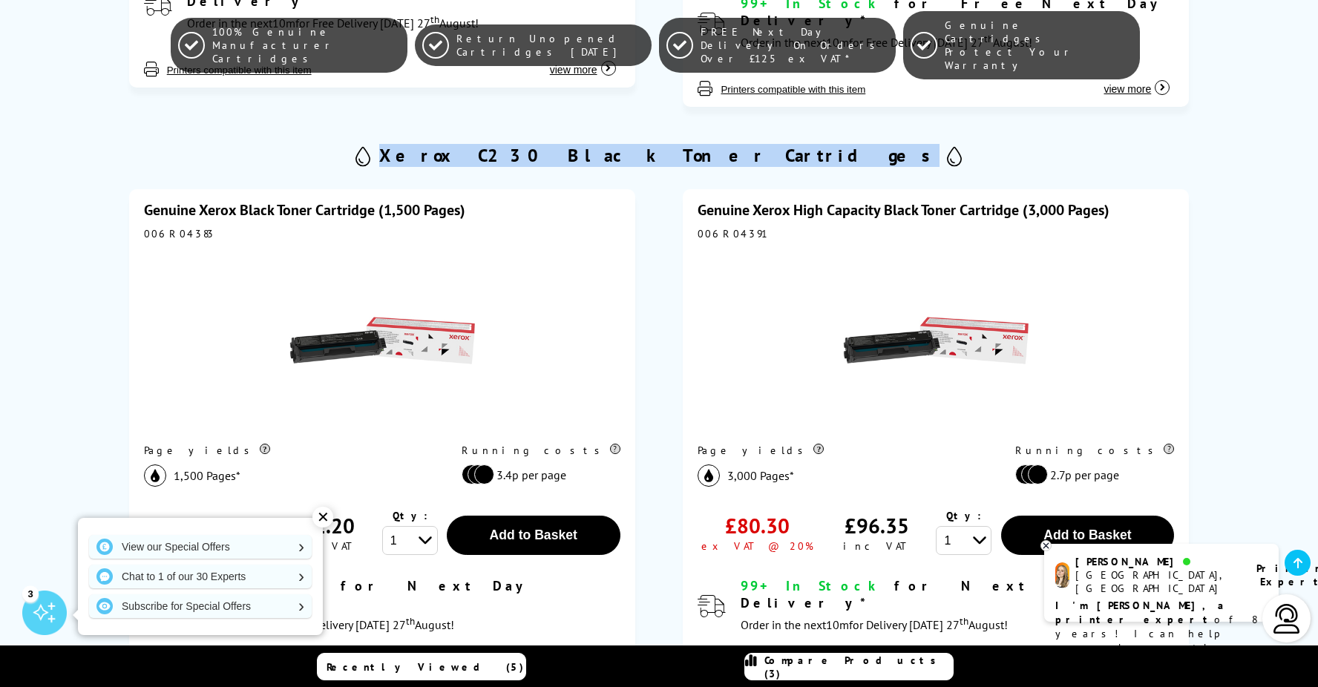
drag, startPoint x: 528, startPoint y: 136, endPoint x: 797, endPoint y: 134, distance: 268.6
click at [797, 140] on div "Xerox C230 Black Toner Cartridges" at bounding box center [659, 155] width 1108 height 30
drag, startPoint x: 797, startPoint y: 134, endPoint x: 728, endPoint y: 134, distance: 69.0
copy div "Xerox C230 Black Toner Cartridges"
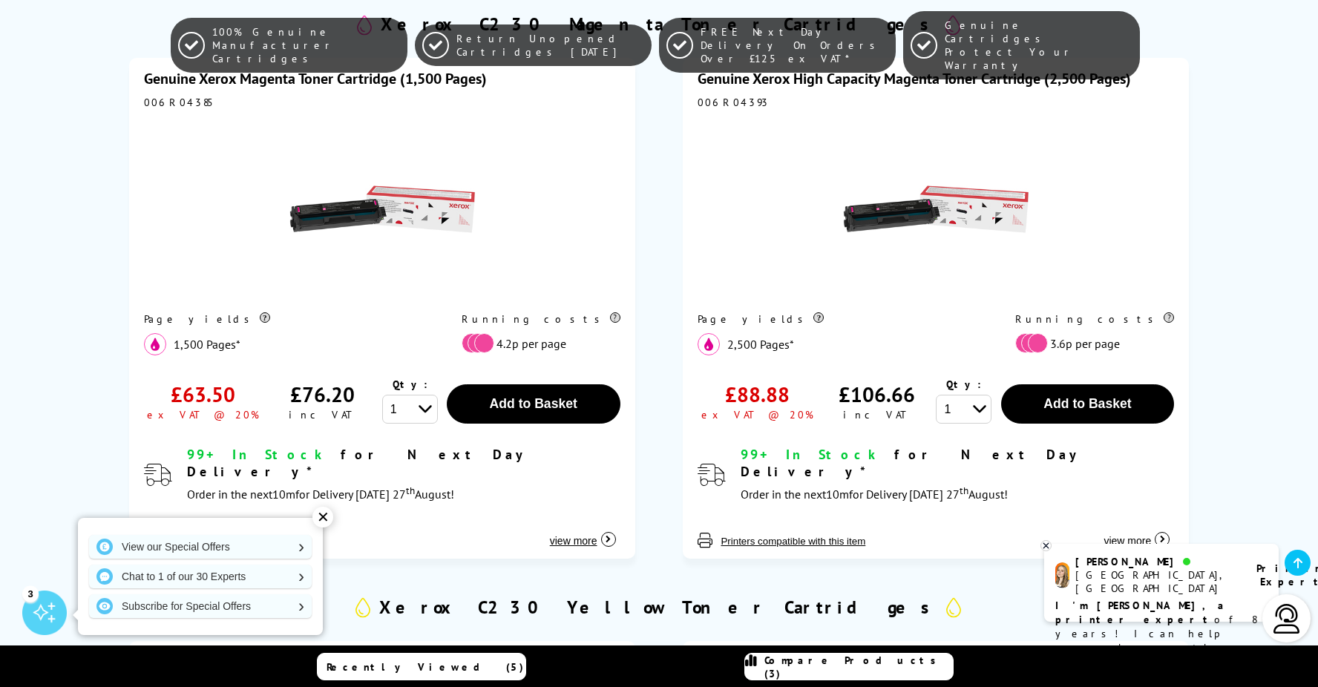
scroll to position [2077, 0]
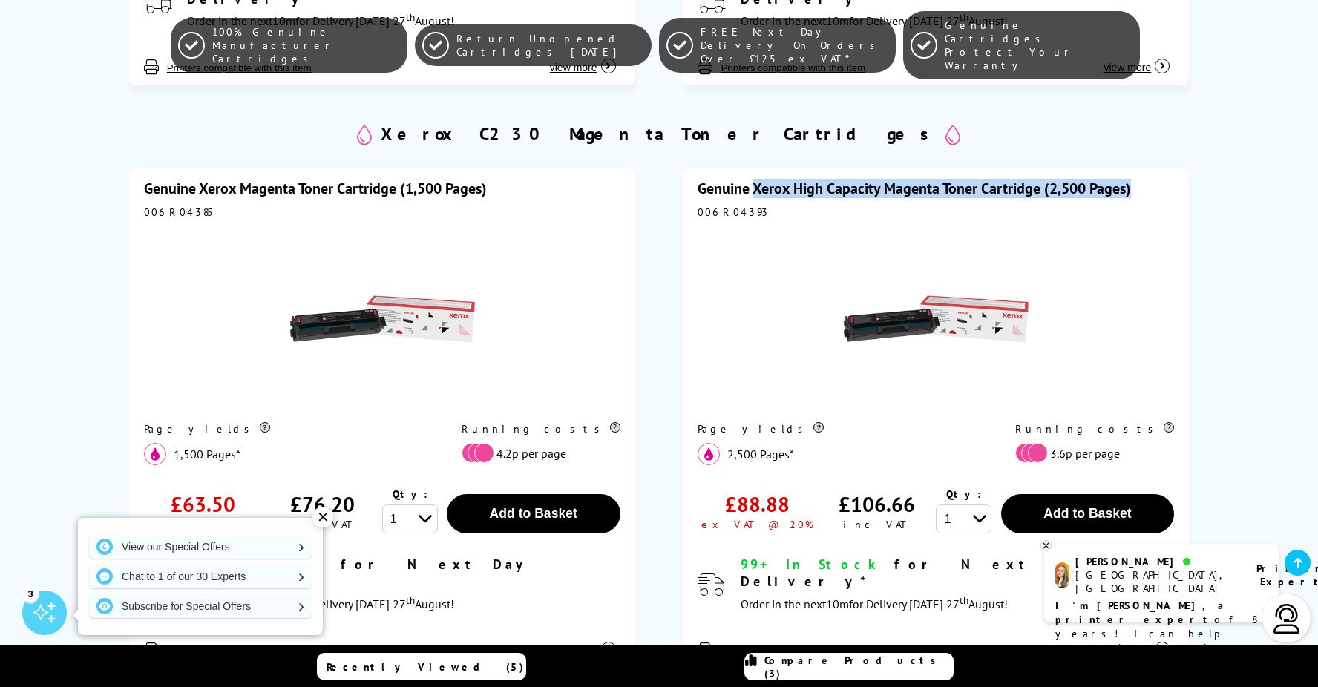
drag, startPoint x: 1143, startPoint y: 139, endPoint x: 754, endPoint y: 142, distance: 389.5
click at [754, 179] on div "Genuine Xerox High Capacity Magenta Toner Cartridge (2,500 Pages)" at bounding box center [935, 188] width 476 height 19
drag, startPoint x: 754, startPoint y: 141, endPoint x: 774, endPoint y: 134, distance: 21.1
copy link "Xerox High Capacity Magenta Toner Cartridge (2,500 Pages)"
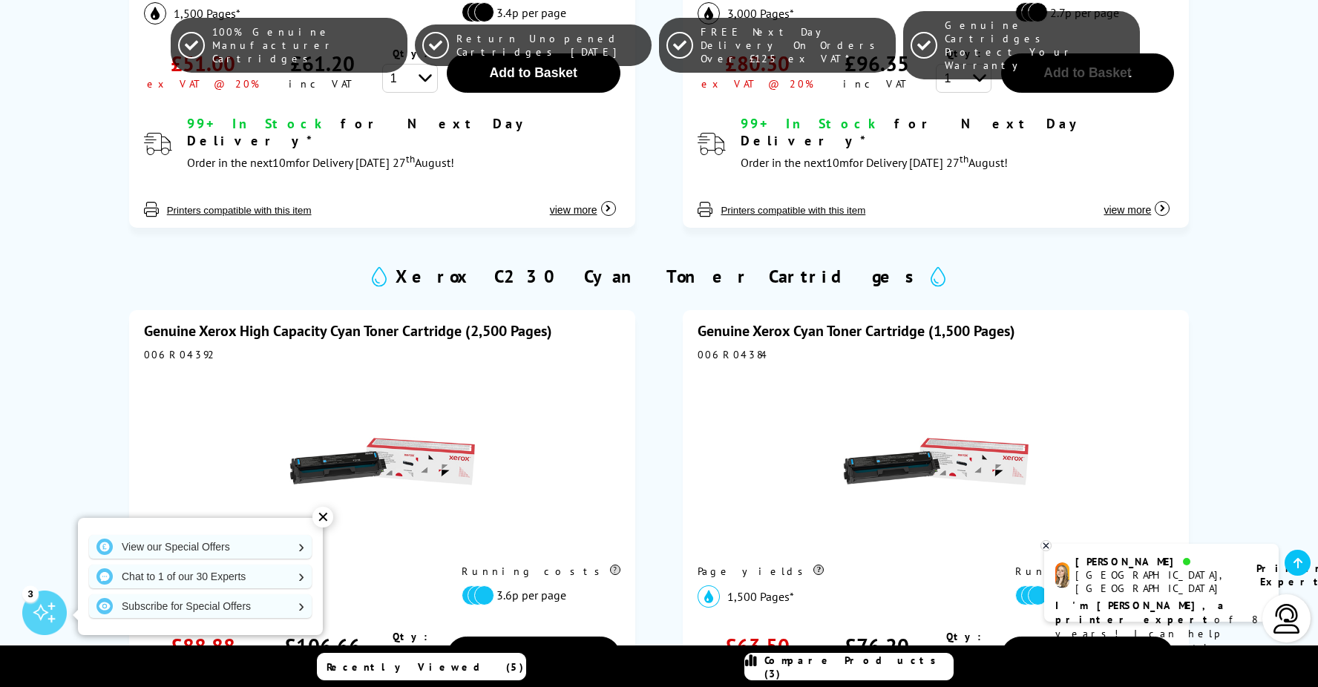
scroll to position [1335, 0]
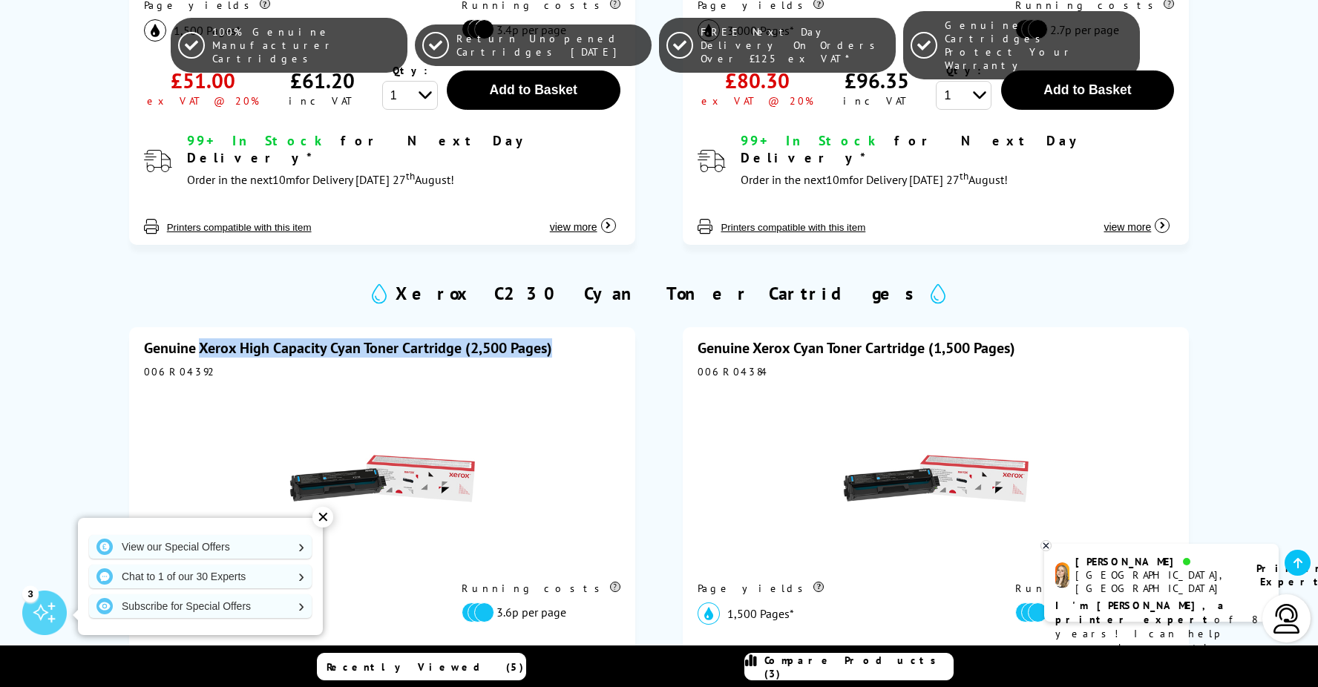
drag, startPoint x: 567, startPoint y: 318, endPoint x: 198, endPoint y: 312, distance: 368.8
click at [198, 338] on div "Genuine Xerox High Capacity Cyan Toner Cartridge (2,500 Pages)" at bounding box center [382, 347] width 476 height 19
copy link "Xerox High Capacity Cyan Toner Cartridge (2,500 Pages)"
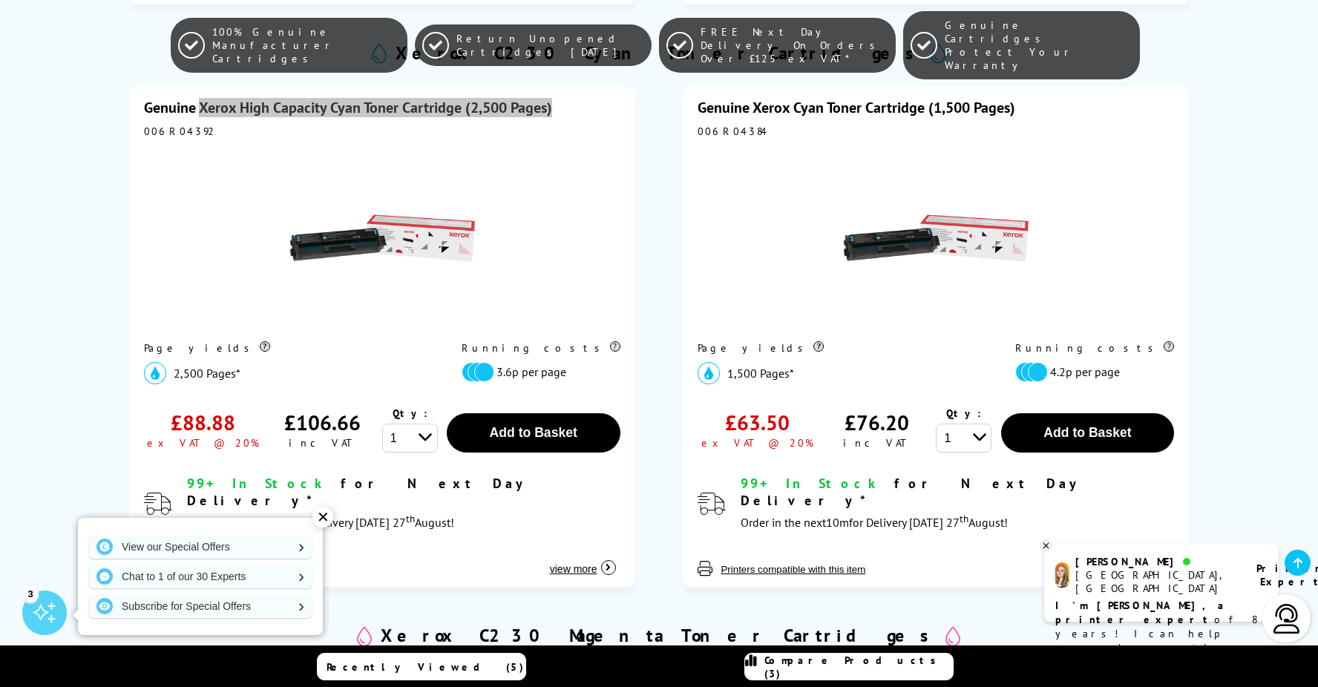
scroll to position [1484, 0]
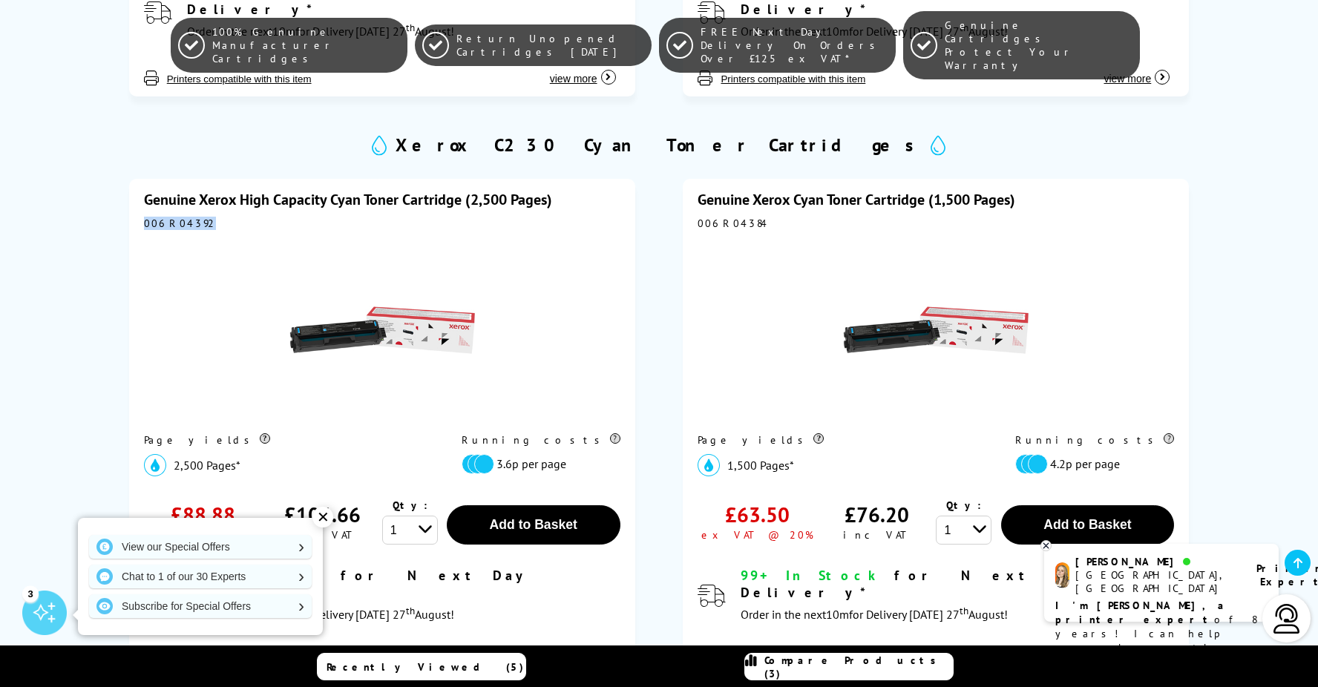
drag, startPoint x: 157, startPoint y: 187, endPoint x: 209, endPoint y: 190, distance: 52.8
click at [209, 190] on div "Genuine Xerox High Capacity Cyan Toner Cartridge (2,500 Pages) 006R04392 Page y…" at bounding box center [382, 429] width 506 height 501
drag, startPoint x: 209, startPoint y: 190, endPoint x: 182, endPoint y: 191, distance: 27.5
copy div "006R04392"
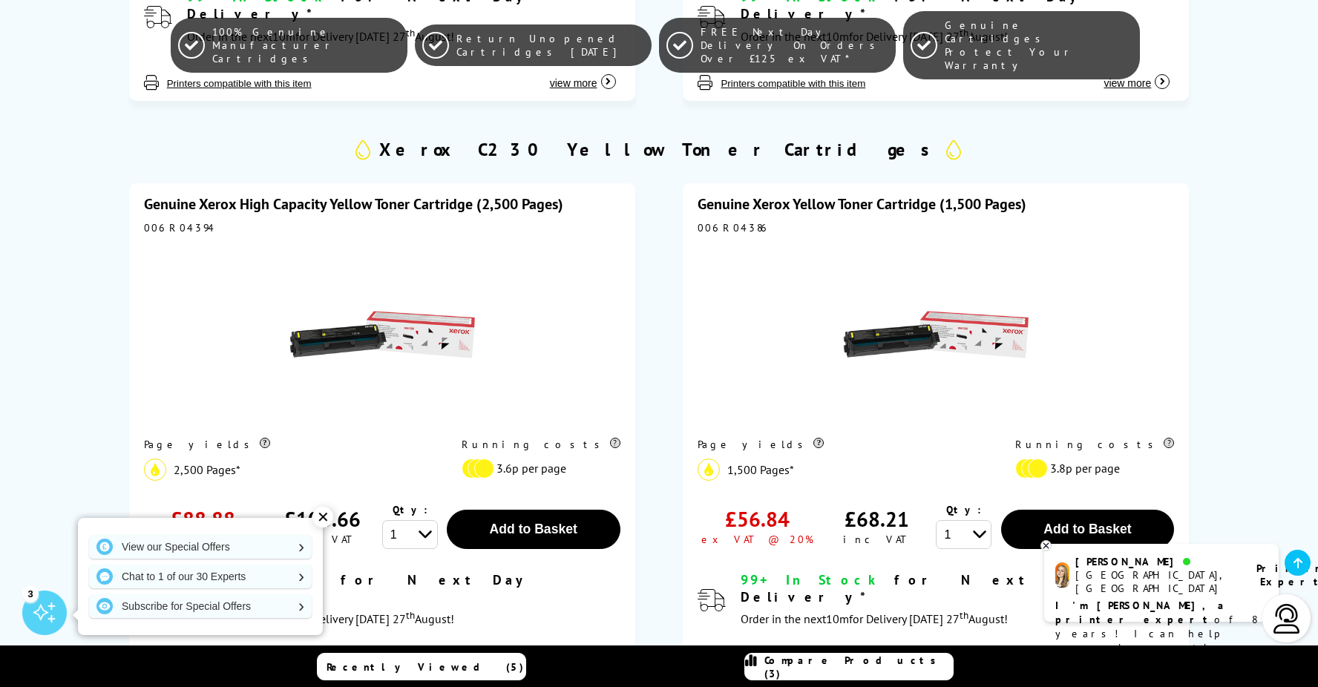
scroll to position [2671, 0]
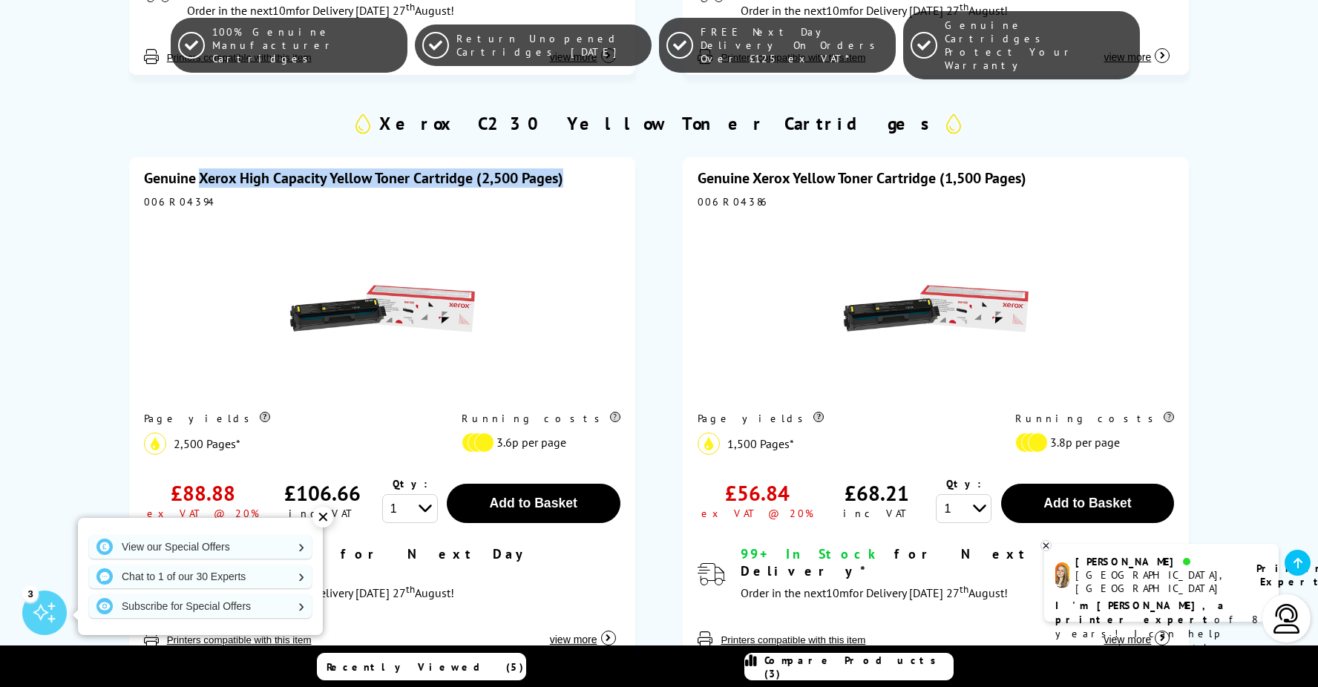
drag, startPoint x: 582, startPoint y: 106, endPoint x: 201, endPoint y: 113, distance: 380.7
click at [201, 168] on div "Genuine Xerox High Capacity Yellow Toner Cartridge (2,500 Pages)" at bounding box center [382, 177] width 476 height 19
copy link "Xerox High Capacity Yellow Toner Cartridge (2,500 Pages)"
